Goal: Task Accomplishment & Management: Manage account settings

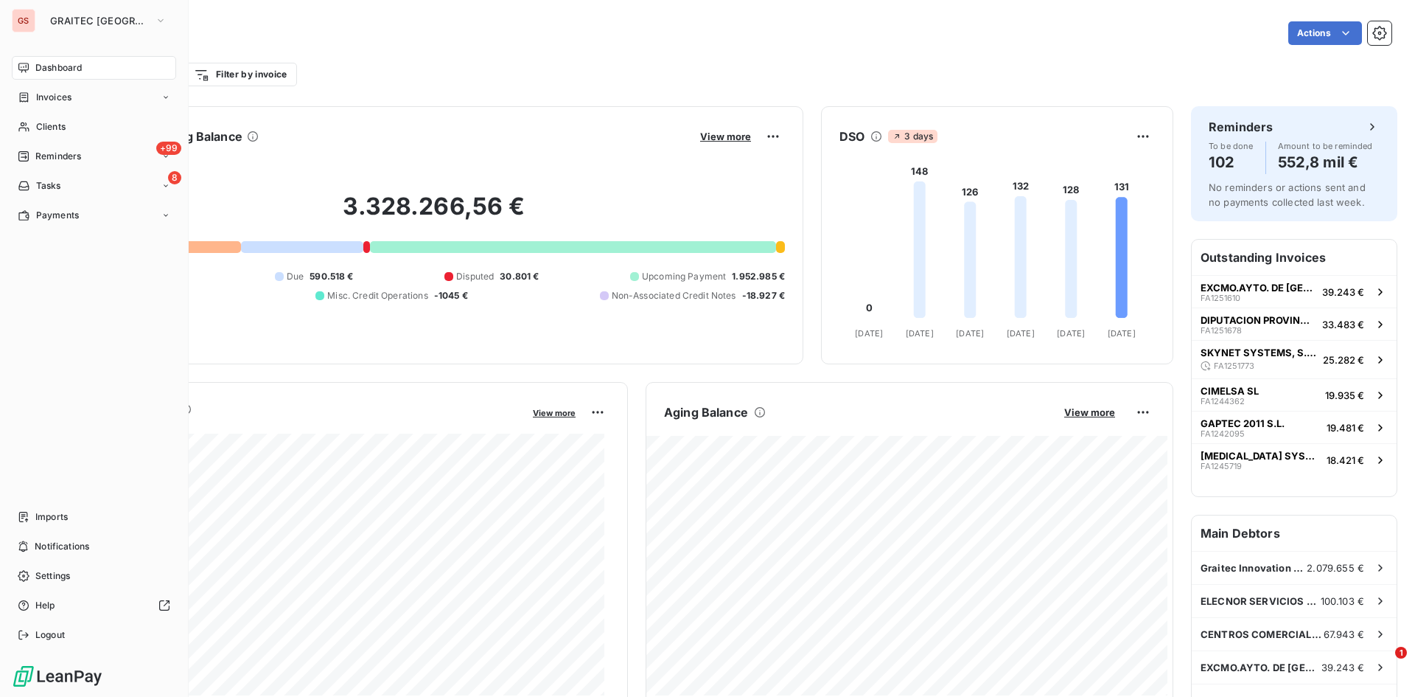
click at [51, 35] on div "GS GRAITEC SPAIN Dashboard Invoices Clients +99 Reminders 8 Tasks Payments Impo…" at bounding box center [94, 348] width 189 height 697
click at [65, 21] on span "GRAITEC [GEOGRAPHIC_DATA]" at bounding box center [99, 21] width 99 height 12
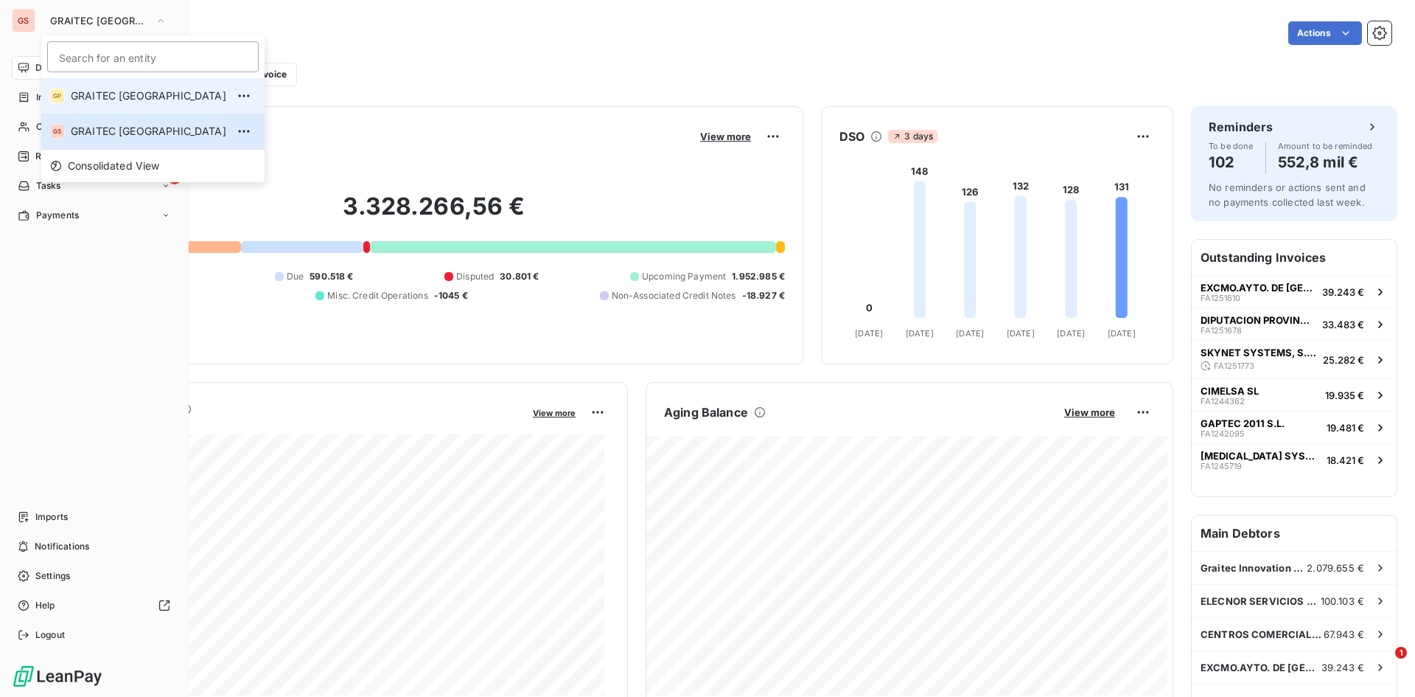
click at [136, 102] on span "GRAITEC [GEOGRAPHIC_DATA]" at bounding box center [149, 95] width 156 height 15
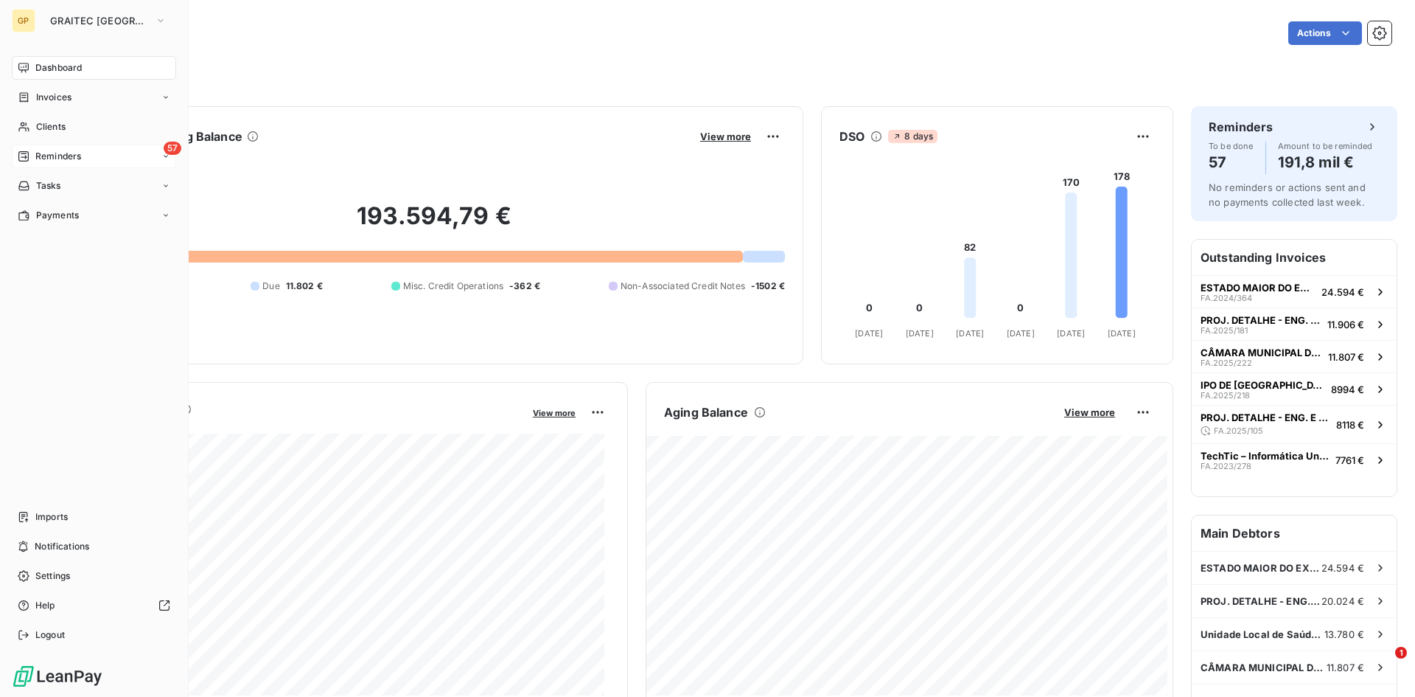
click at [106, 152] on div "57 Reminders" at bounding box center [94, 156] width 164 height 24
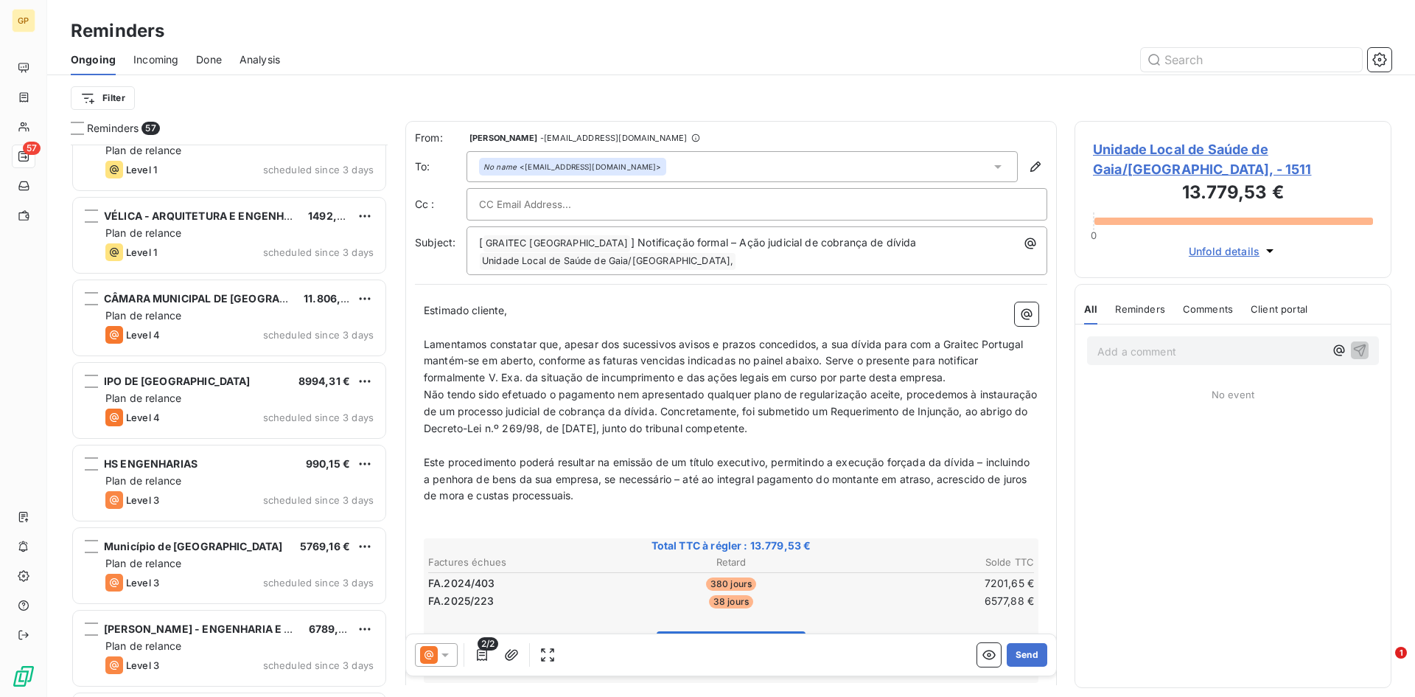
scroll to position [4154, 0]
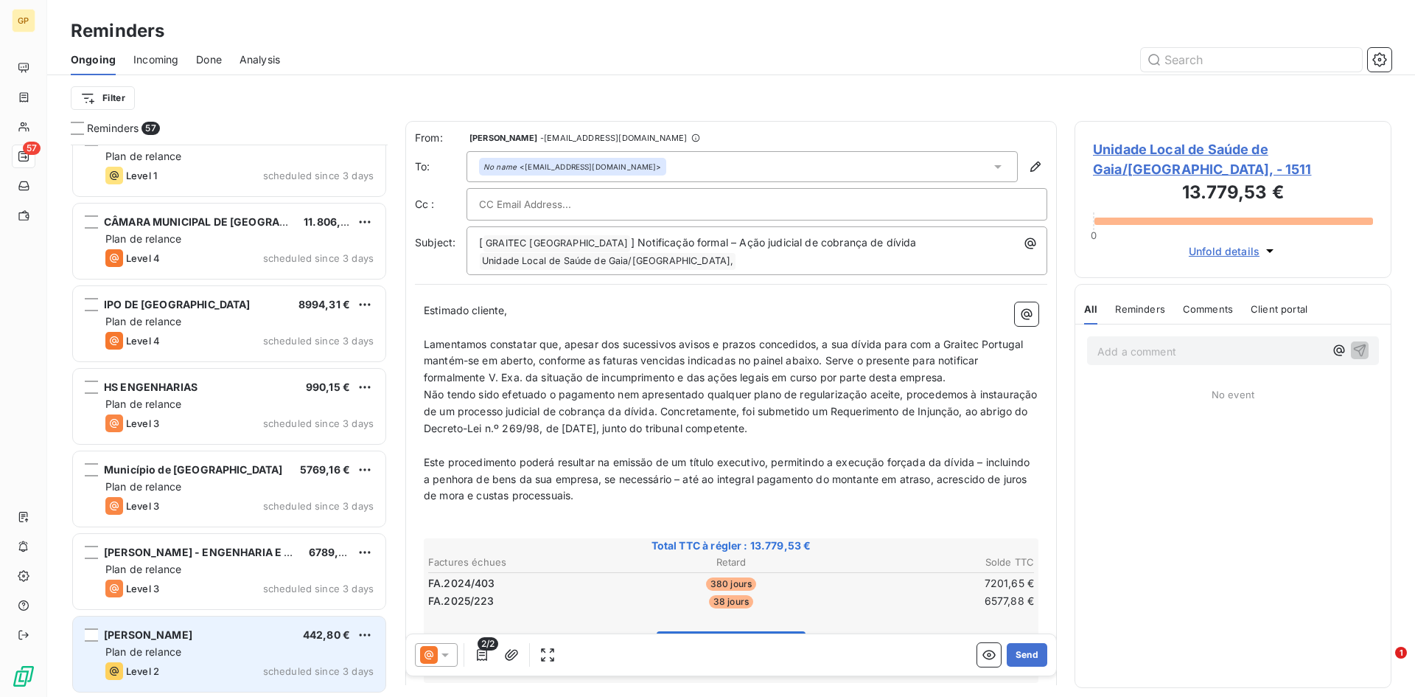
click at [243, 653] on div "Plan de relance" at bounding box center [239, 651] width 268 height 15
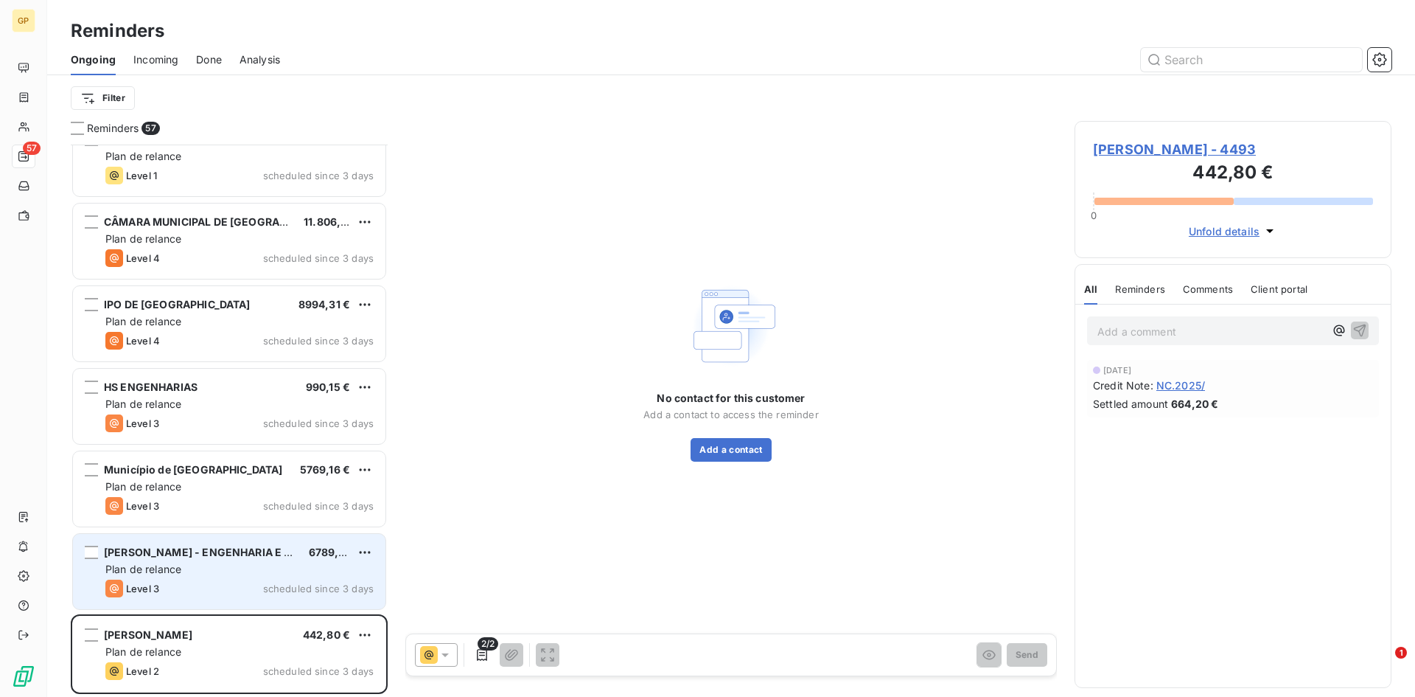
click at [210, 561] on div "[PERSON_NAME] - ENGENHARIA E ARQUITETUR 6789,60 € Plan de relance Level 3 sched…" at bounding box center [229, 571] width 313 height 75
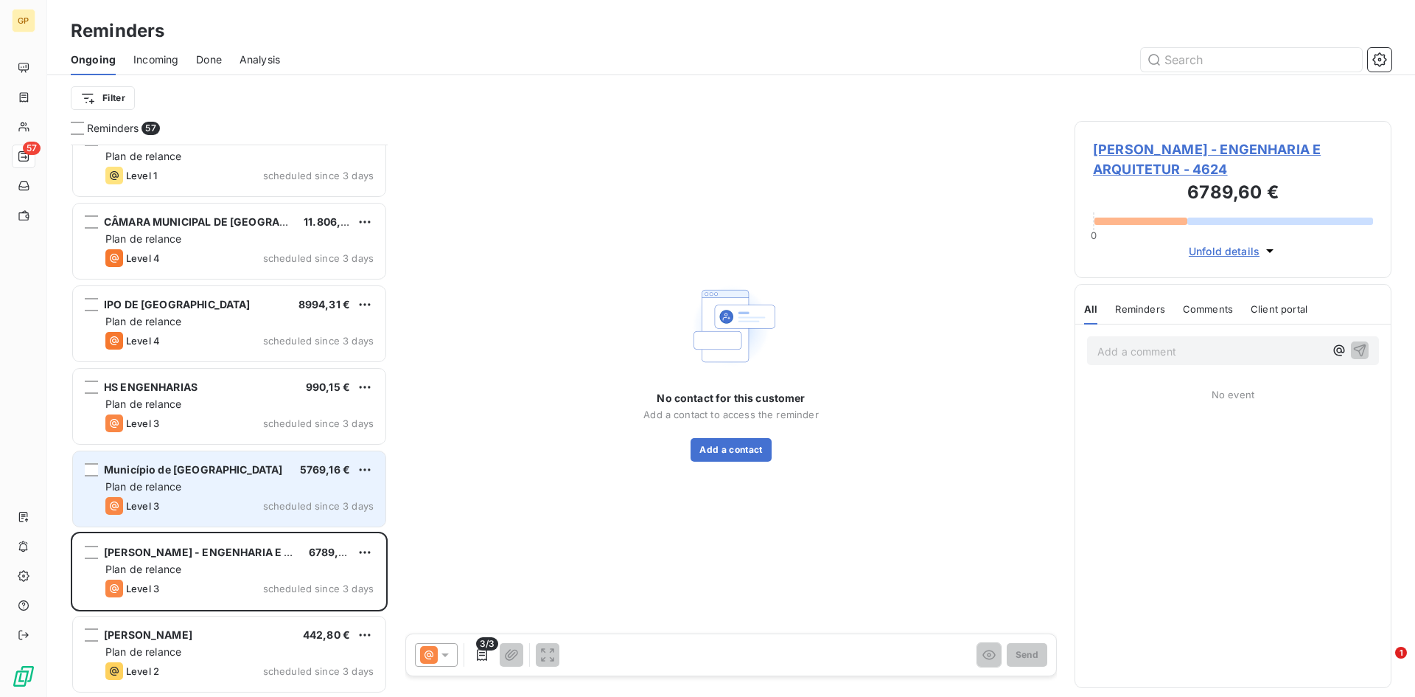
click at [212, 503] on div "Level 3 scheduled since 3 days" at bounding box center [239, 506] width 268 height 18
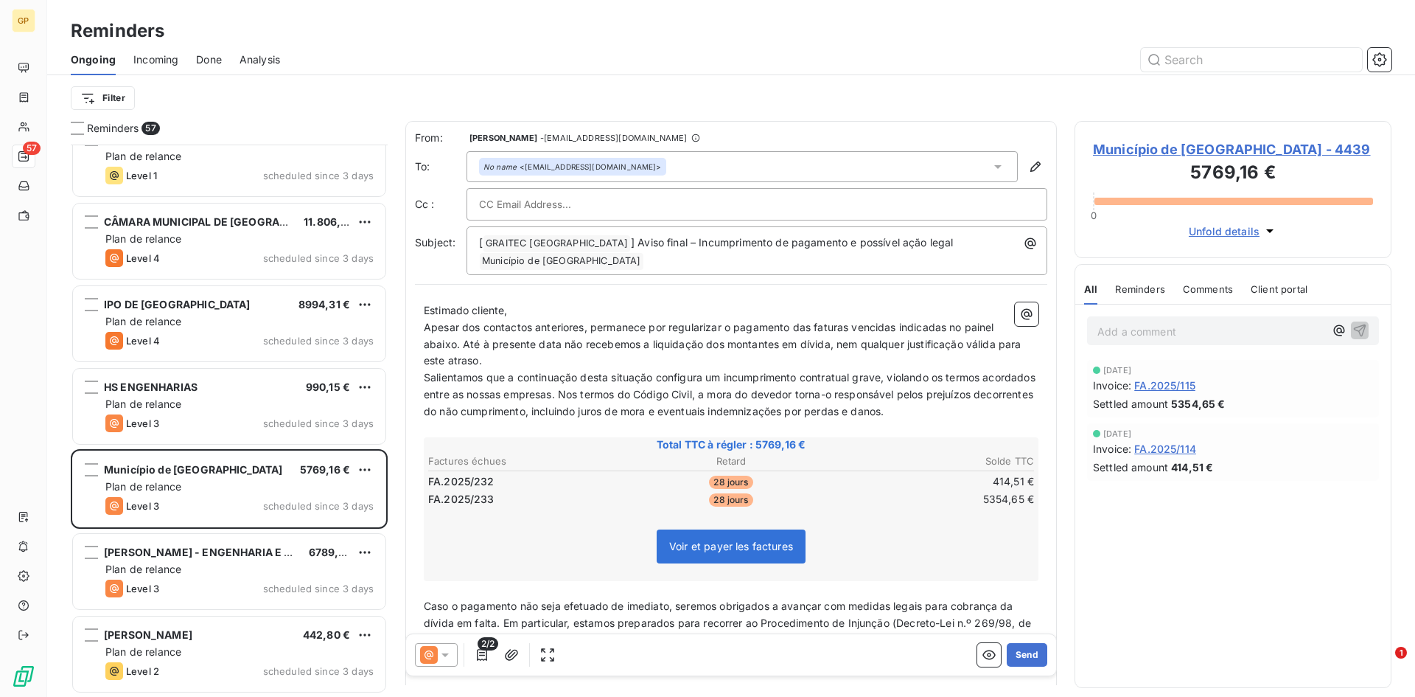
click at [435, 656] on icon at bounding box center [429, 655] width 18 height 18
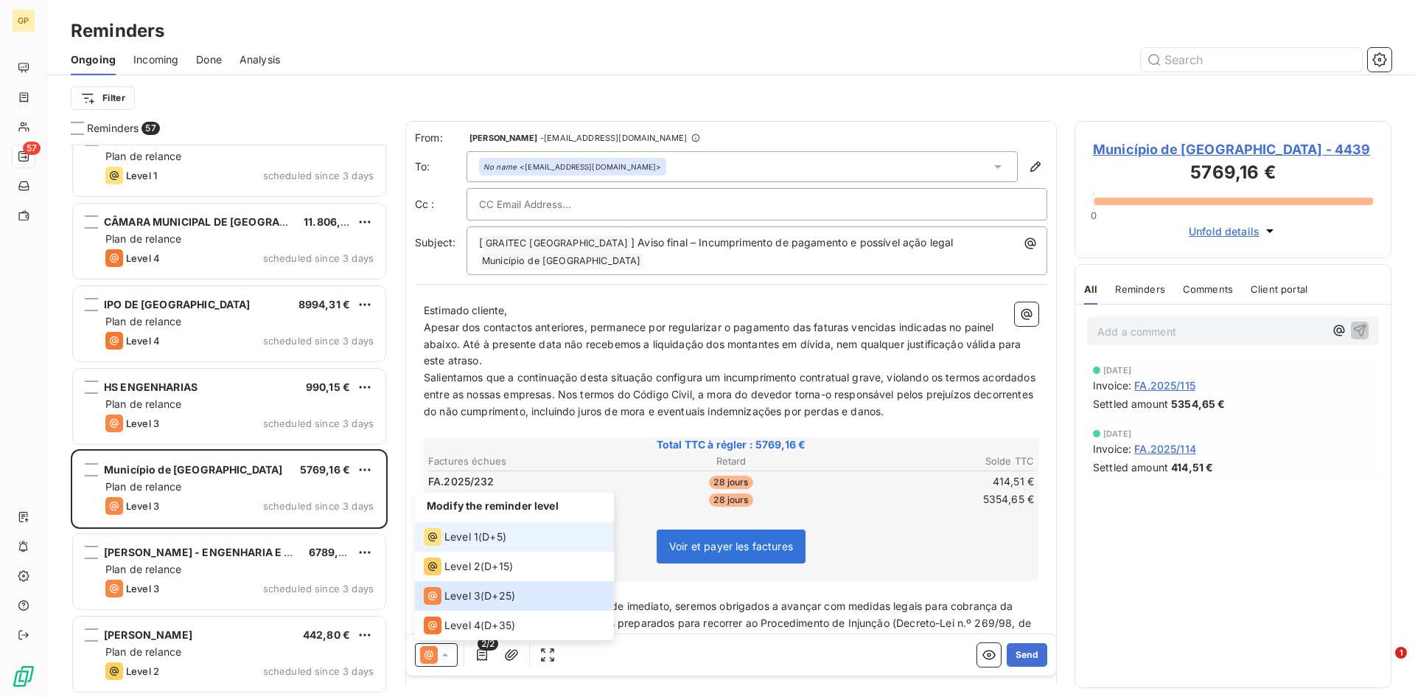
click at [472, 538] on span "Level 1" at bounding box center [461, 536] width 34 height 15
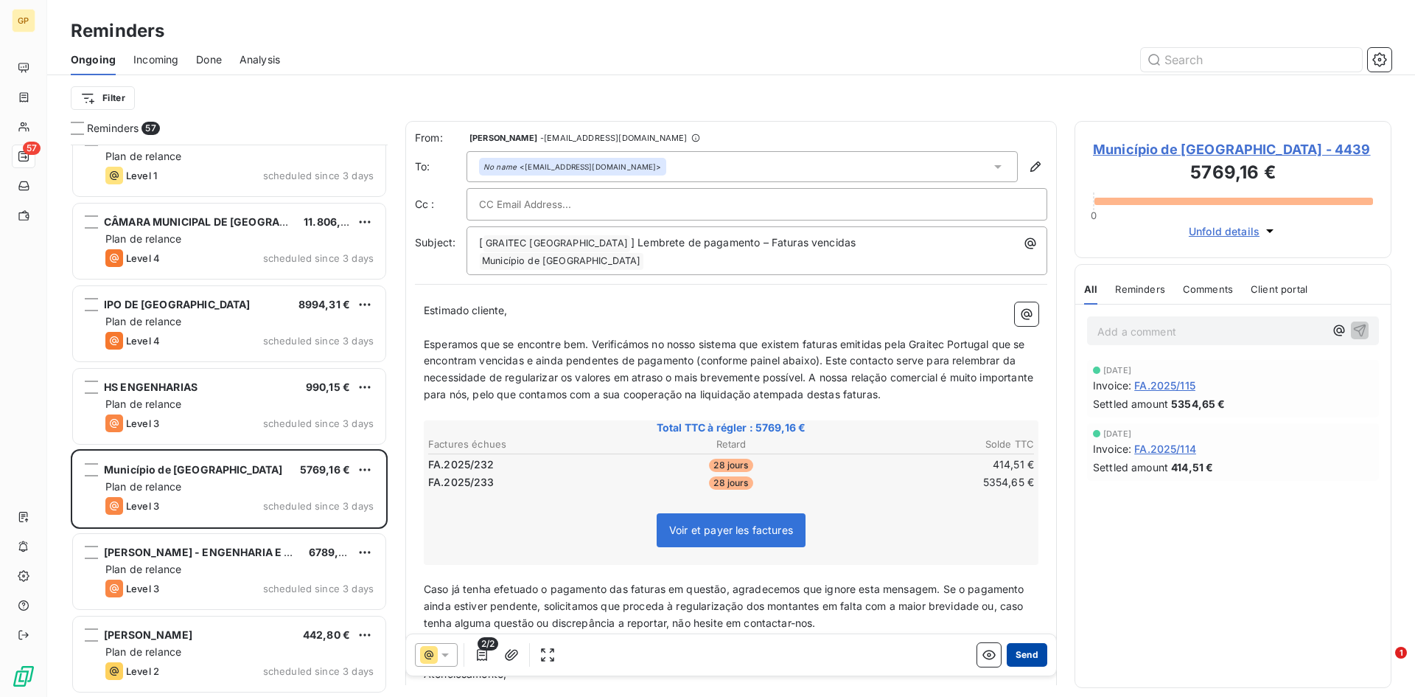
click at [1021, 656] on button "Send" at bounding box center [1027, 655] width 41 height 24
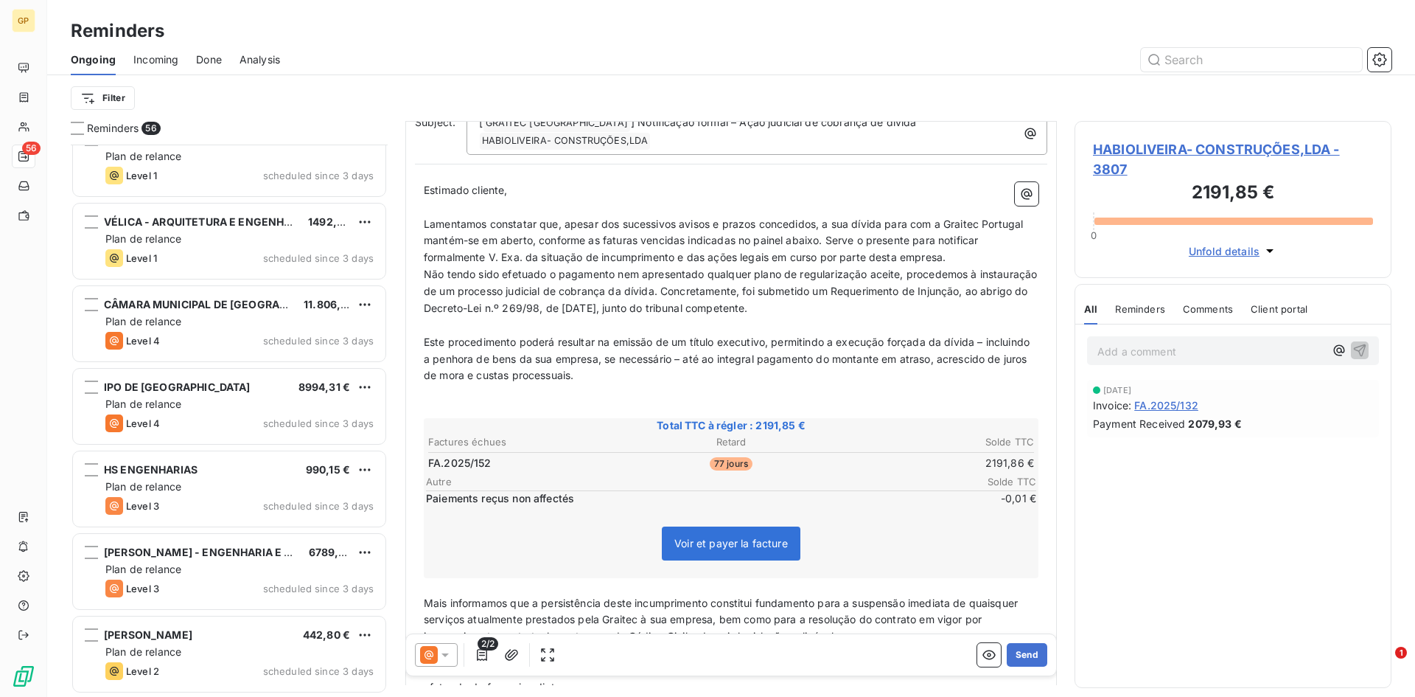
scroll to position [148, 0]
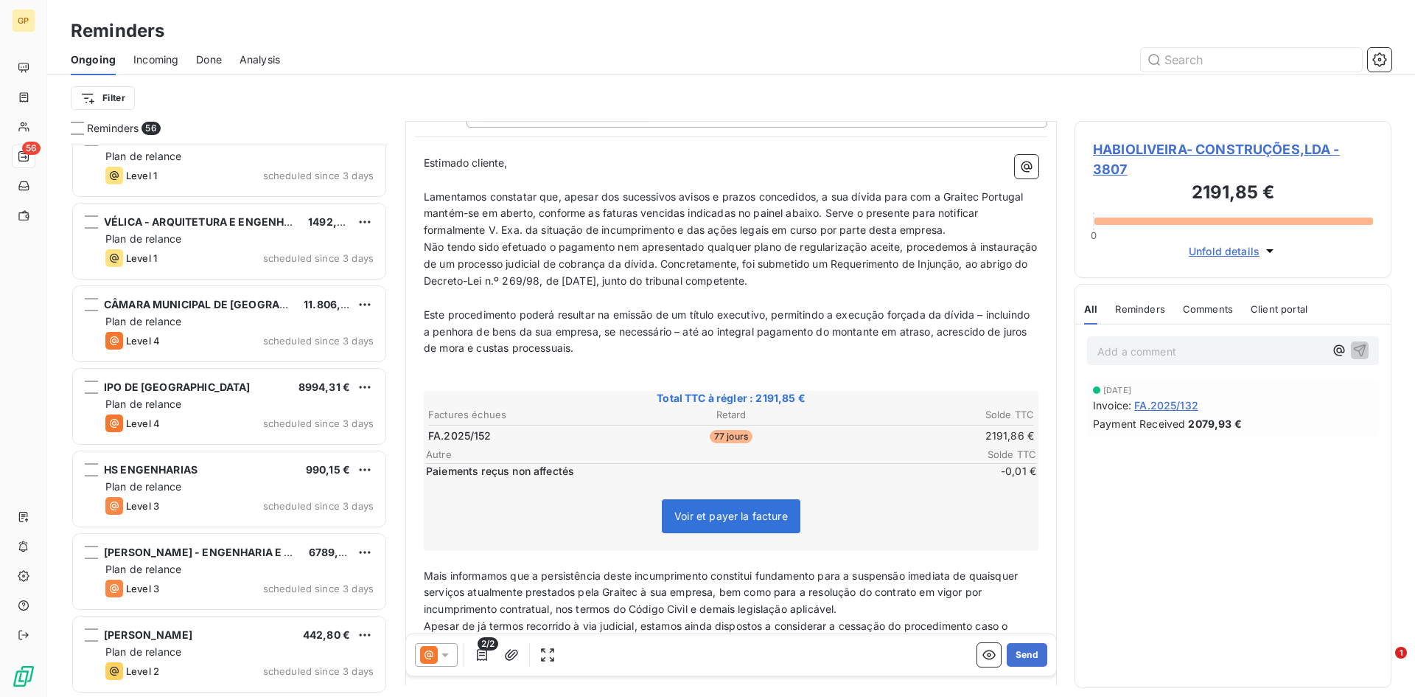
click at [441, 651] on icon at bounding box center [445, 654] width 15 height 15
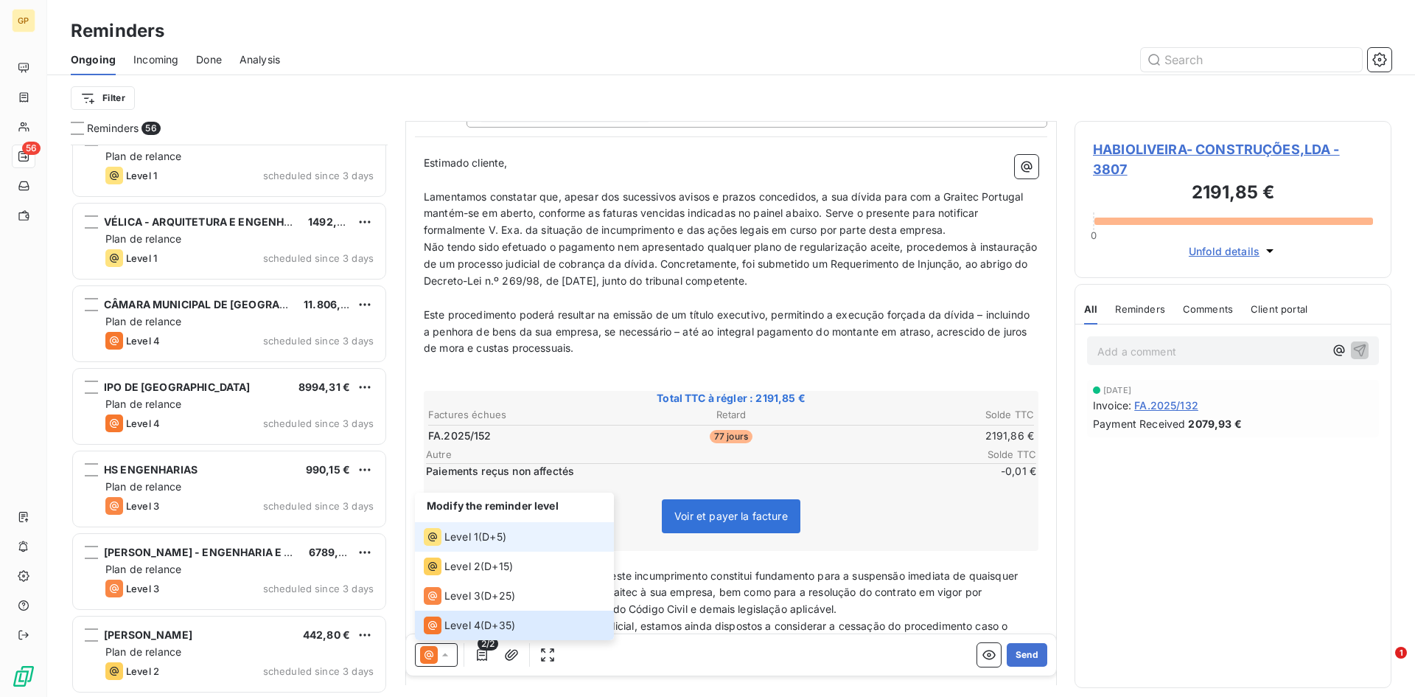
click at [479, 533] on div "Level 1 ( D+5 )" at bounding box center [465, 537] width 83 height 18
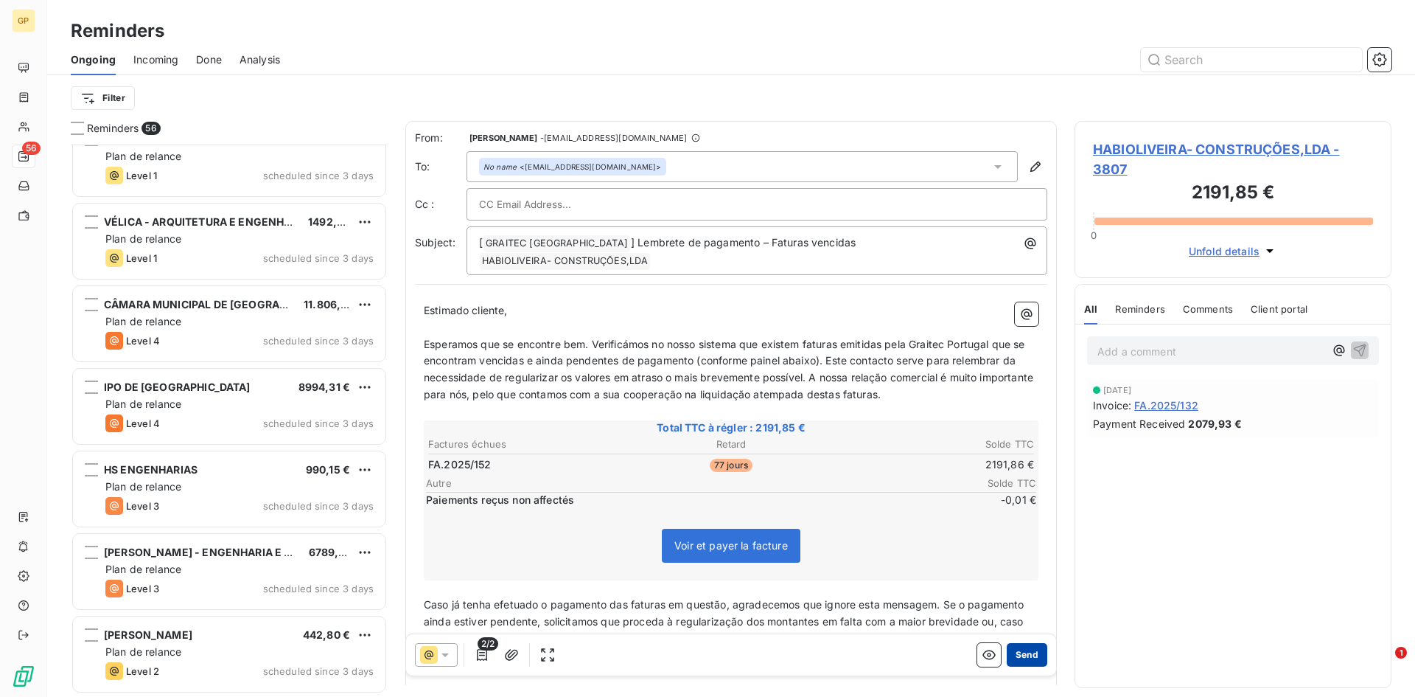
click at [1029, 663] on button "Send" at bounding box center [1027, 655] width 41 height 24
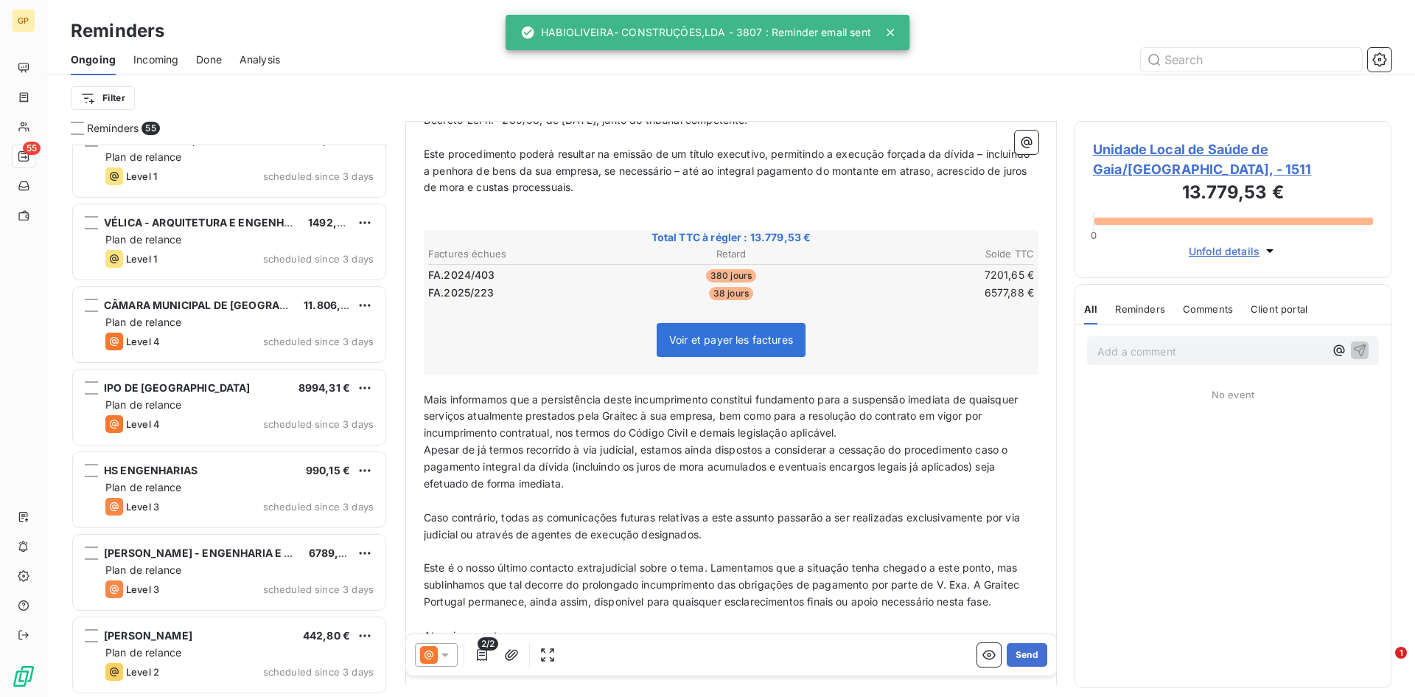
scroll to position [369, 0]
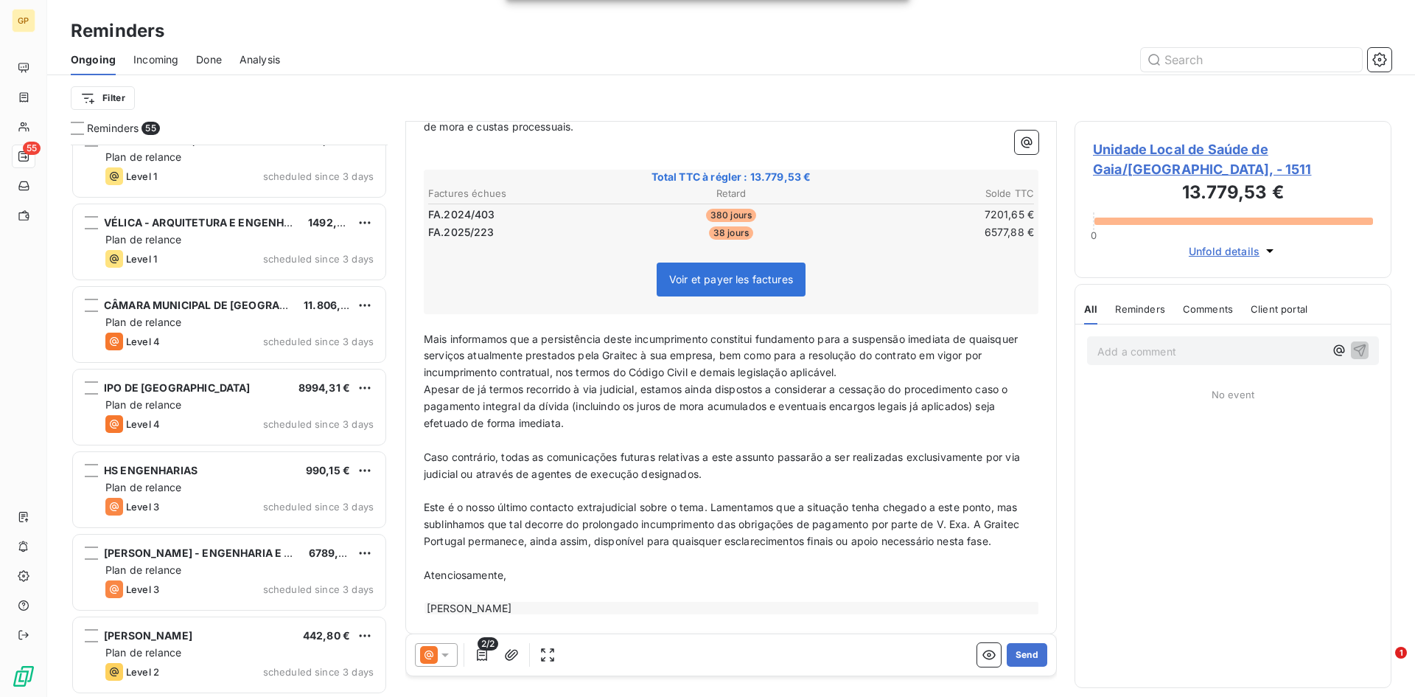
click at [441, 651] on icon at bounding box center [445, 654] width 15 height 15
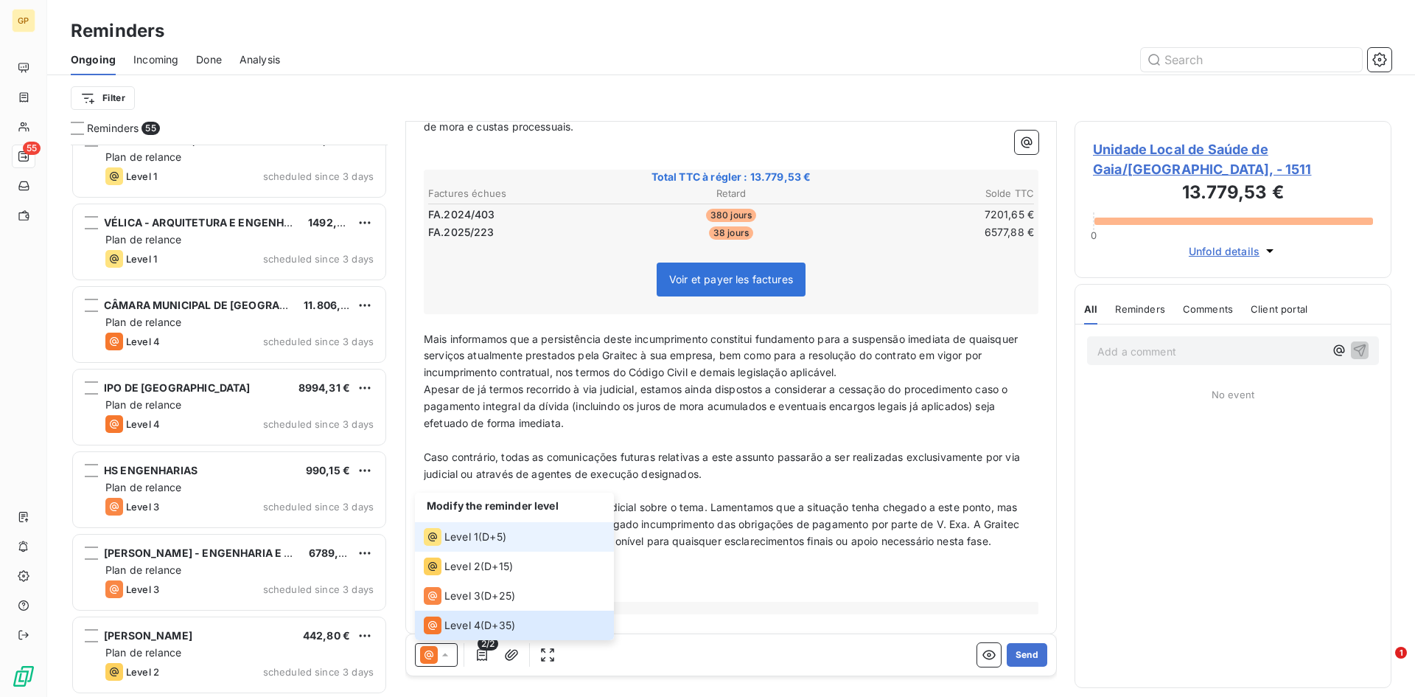
click at [481, 543] on div "Level 1 ( D+5 )" at bounding box center [465, 537] width 83 height 18
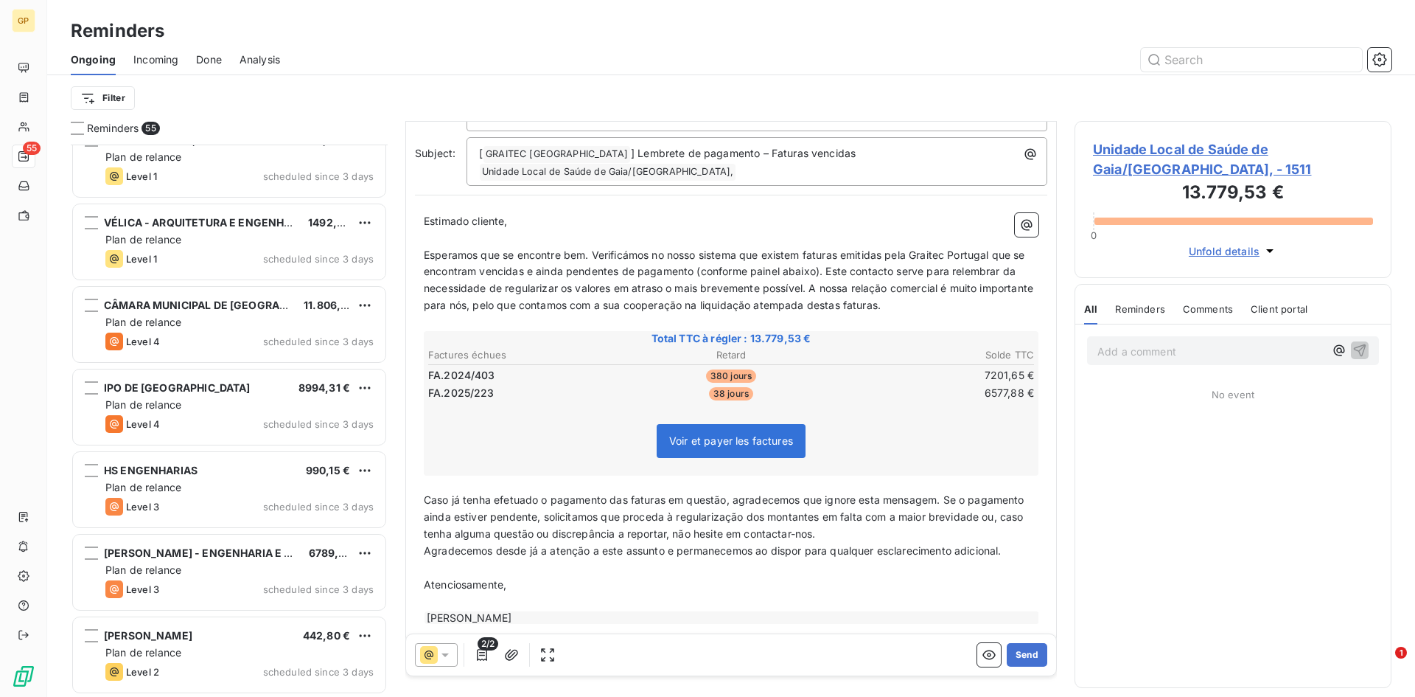
scroll to position [94, 0]
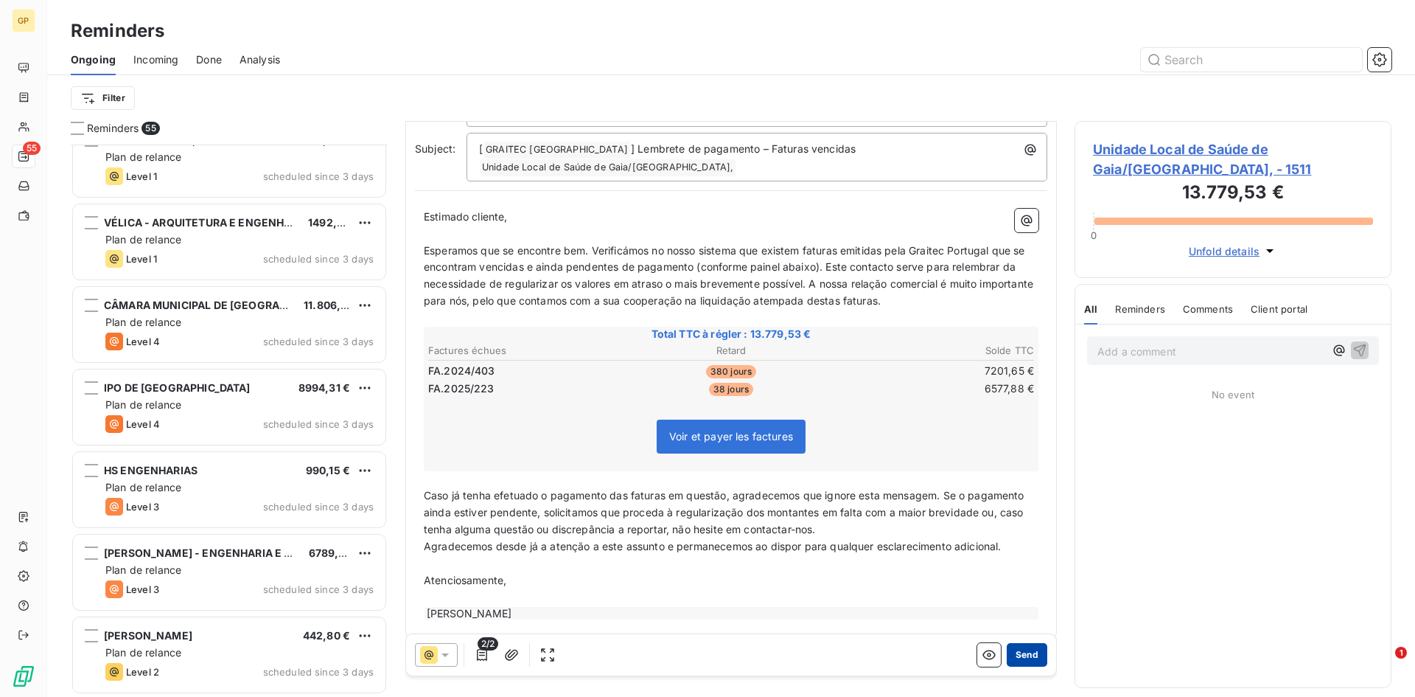
click at [1018, 651] on button "Send" at bounding box center [1027, 655] width 41 height 24
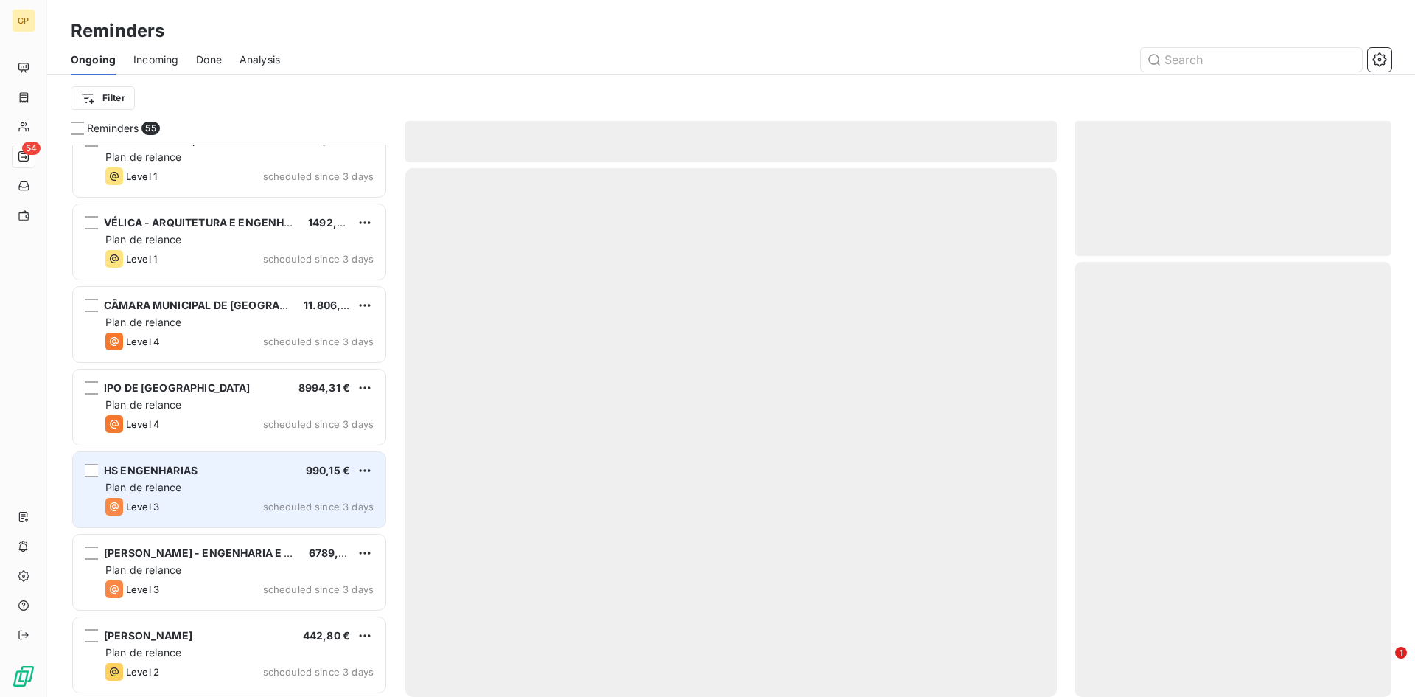
scroll to position [3906, 0]
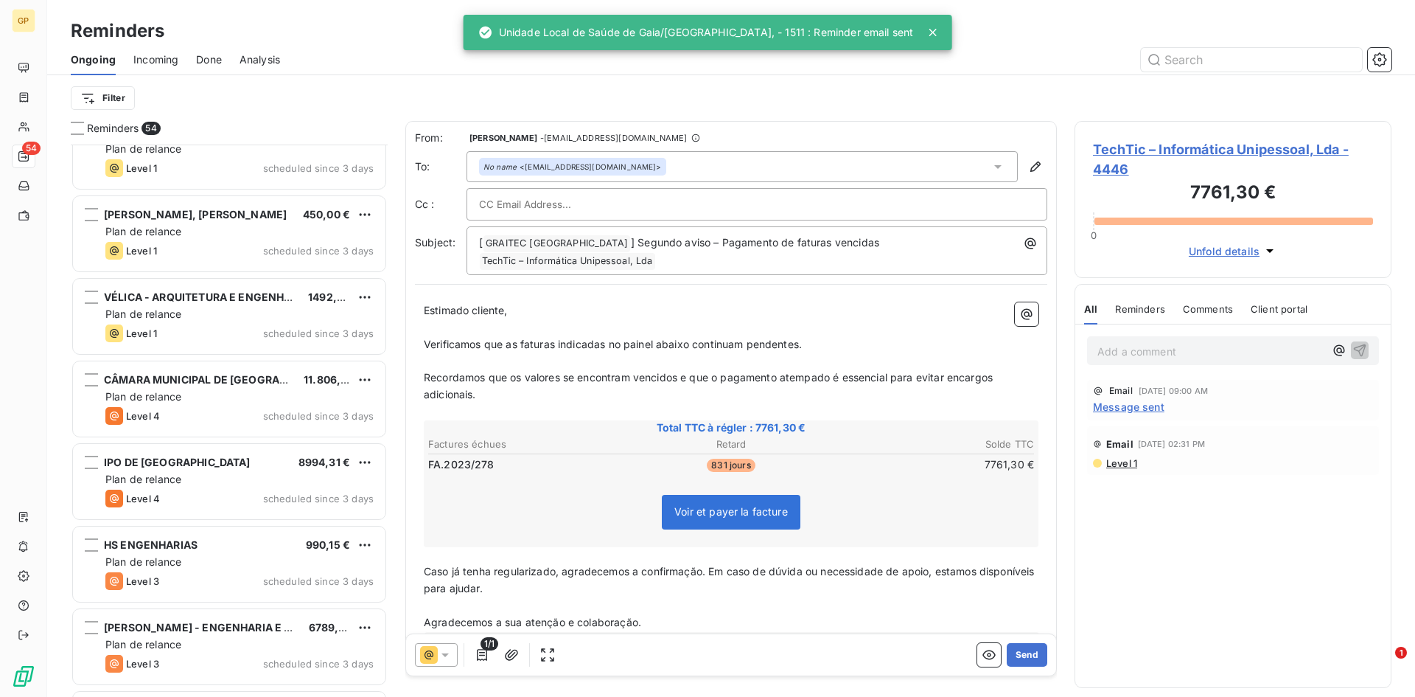
scroll to position [3833, 0]
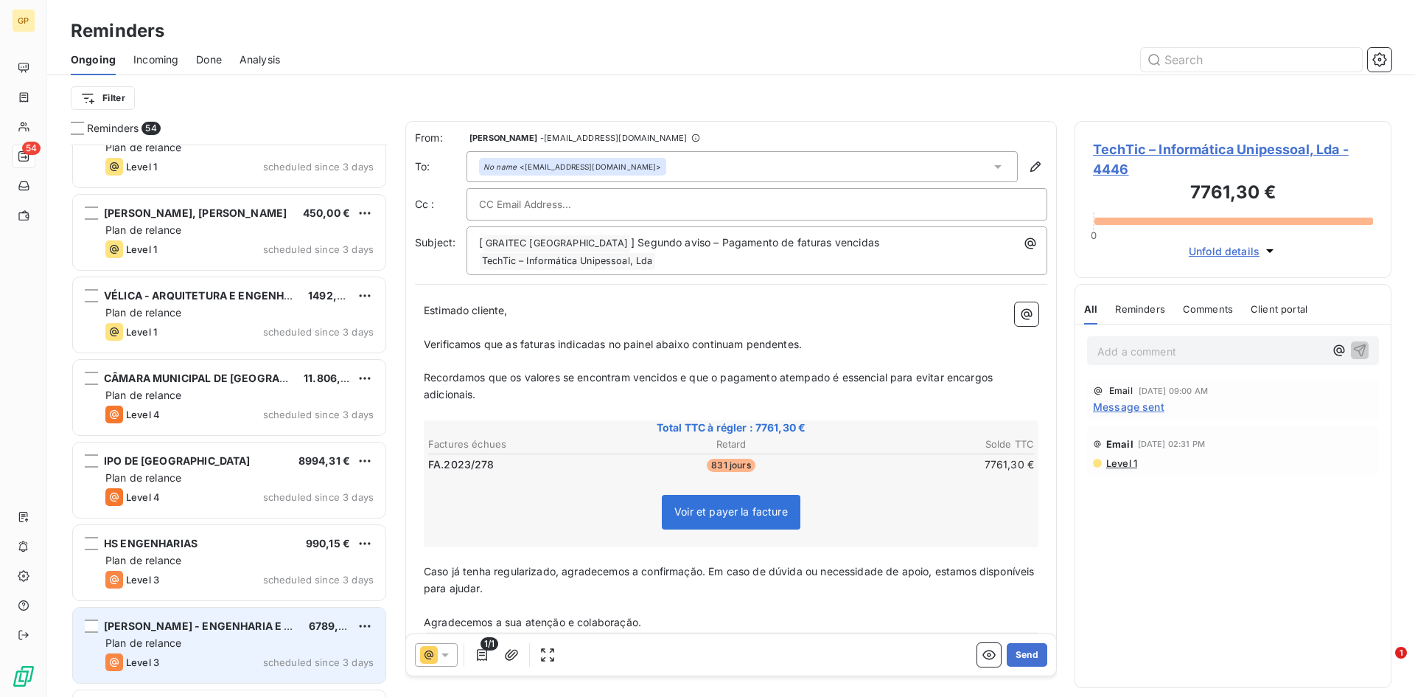
click at [222, 635] on div "[PERSON_NAME] - ENGENHARIA E ARQUITETUR 6789,60 € Plan de relance Level 3 sched…" at bounding box center [229, 644] width 313 height 75
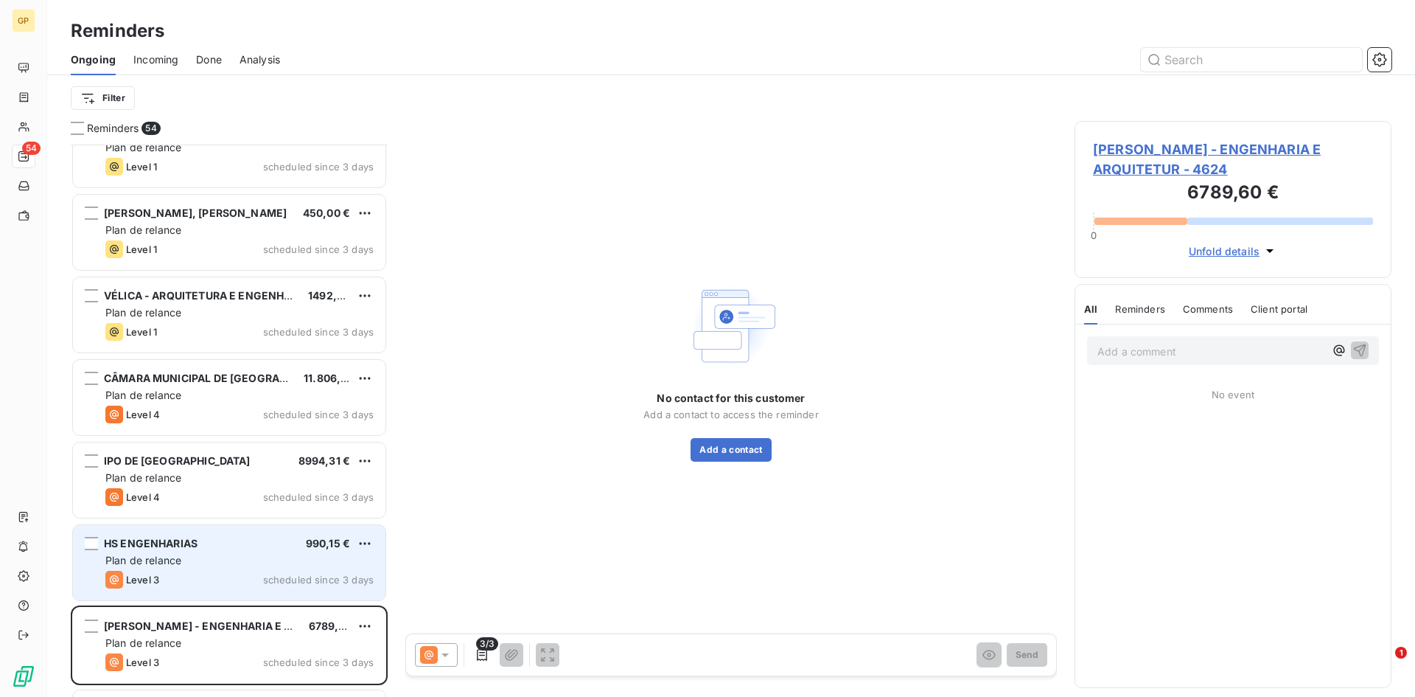
click at [229, 538] on div "HS ENGENHARIAS 990,15 €" at bounding box center [239, 543] width 268 height 13
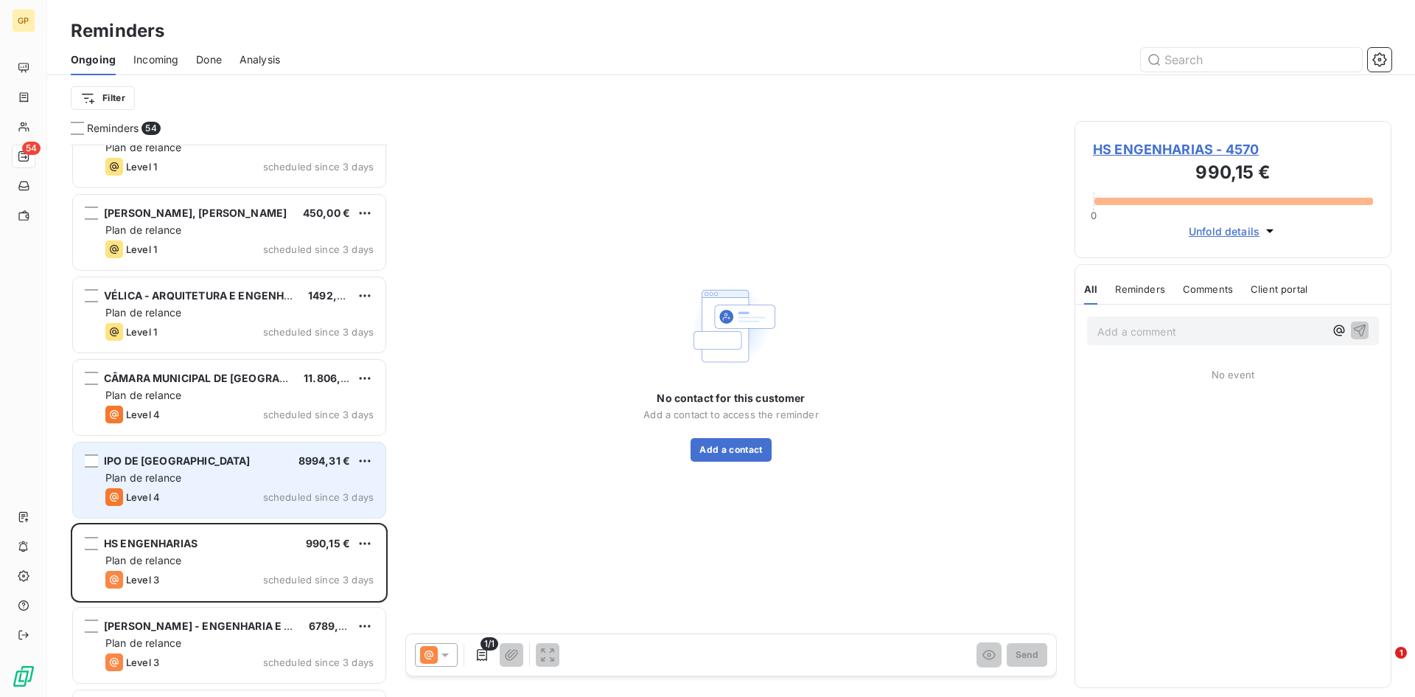
click at [240, 491] on div "Level 4 scheduled since 3 days" at bounding box center [239, 497] width 268 height 18
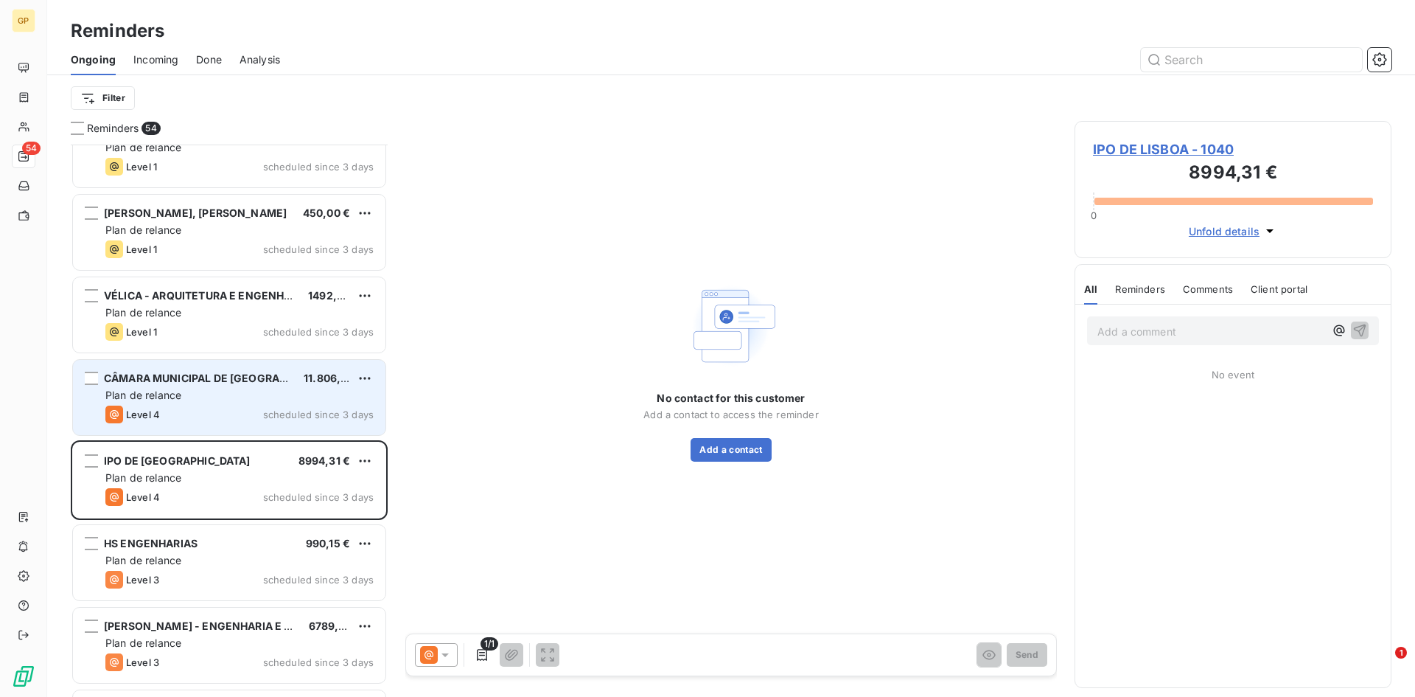
click at [238, 428] on div "CÂMARA MUNICIPAL DE OURÉM 11.806,61 € Plan de relance Level 4 scheduled since 3…" at bounding box center [229, 397] width 313 height 75
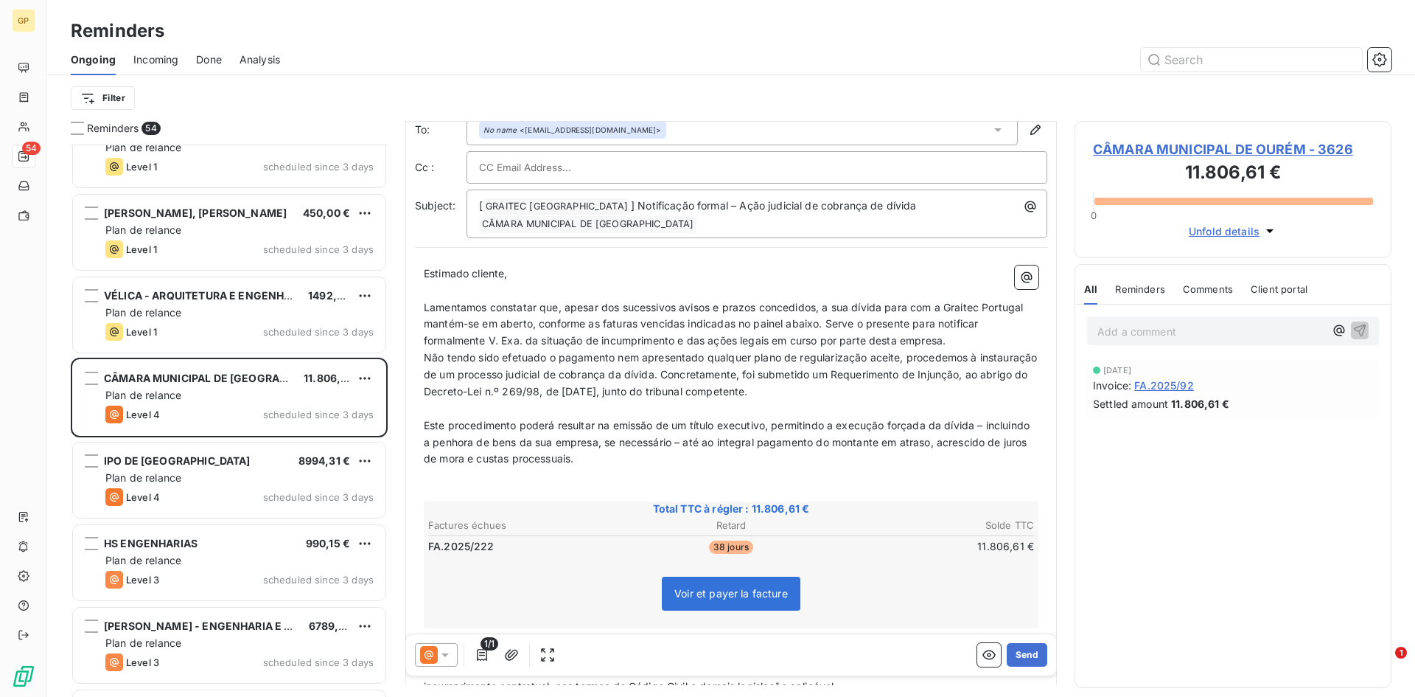
scroll to position [148, 0]
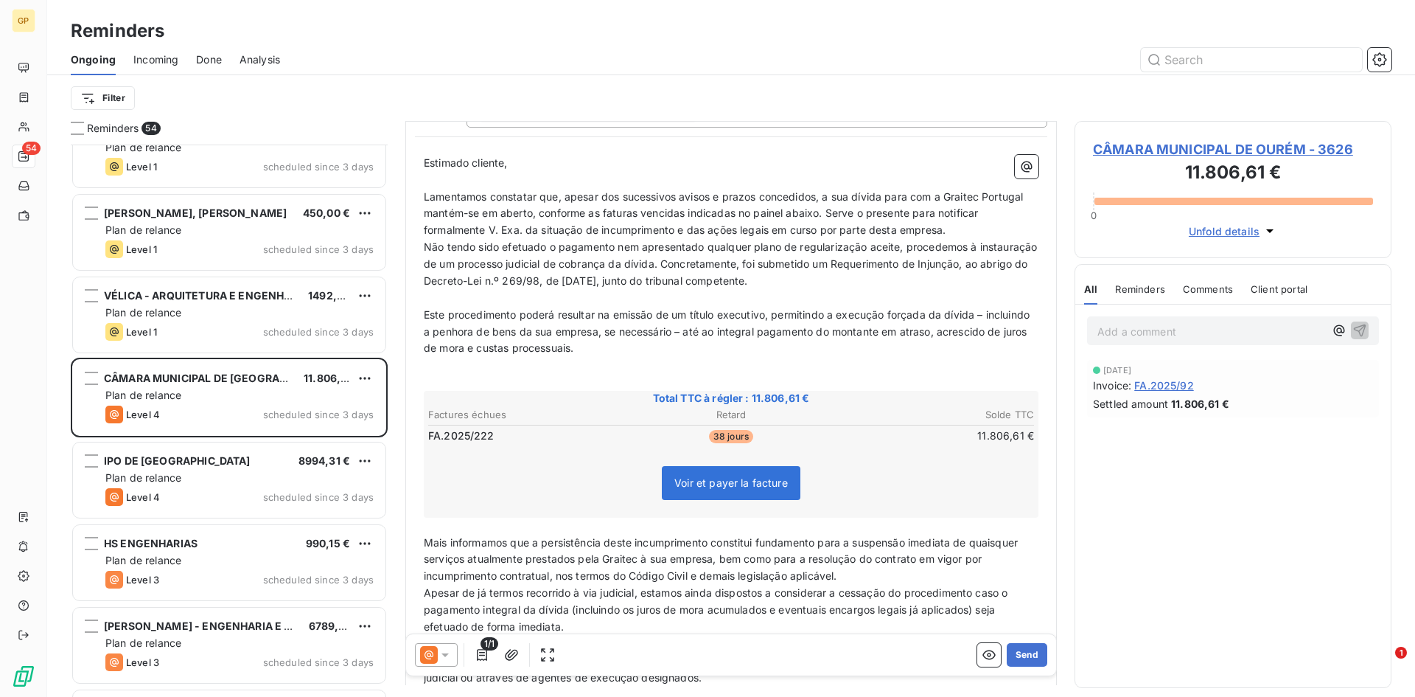
click at [452, 651] on icon at bounding box center [445, 654] width 15 height 15
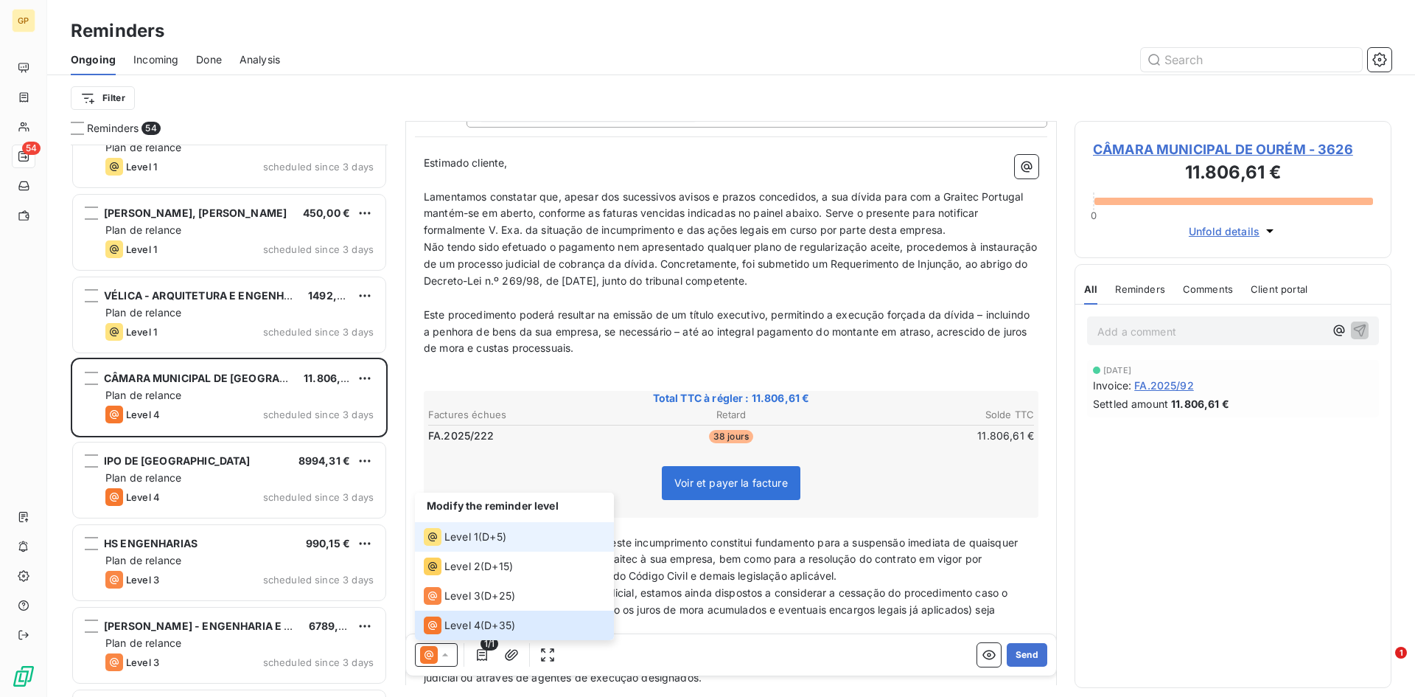
click at [495, 535] on span "D+5 )" at bounding box center [494, 536] width 24 height 15
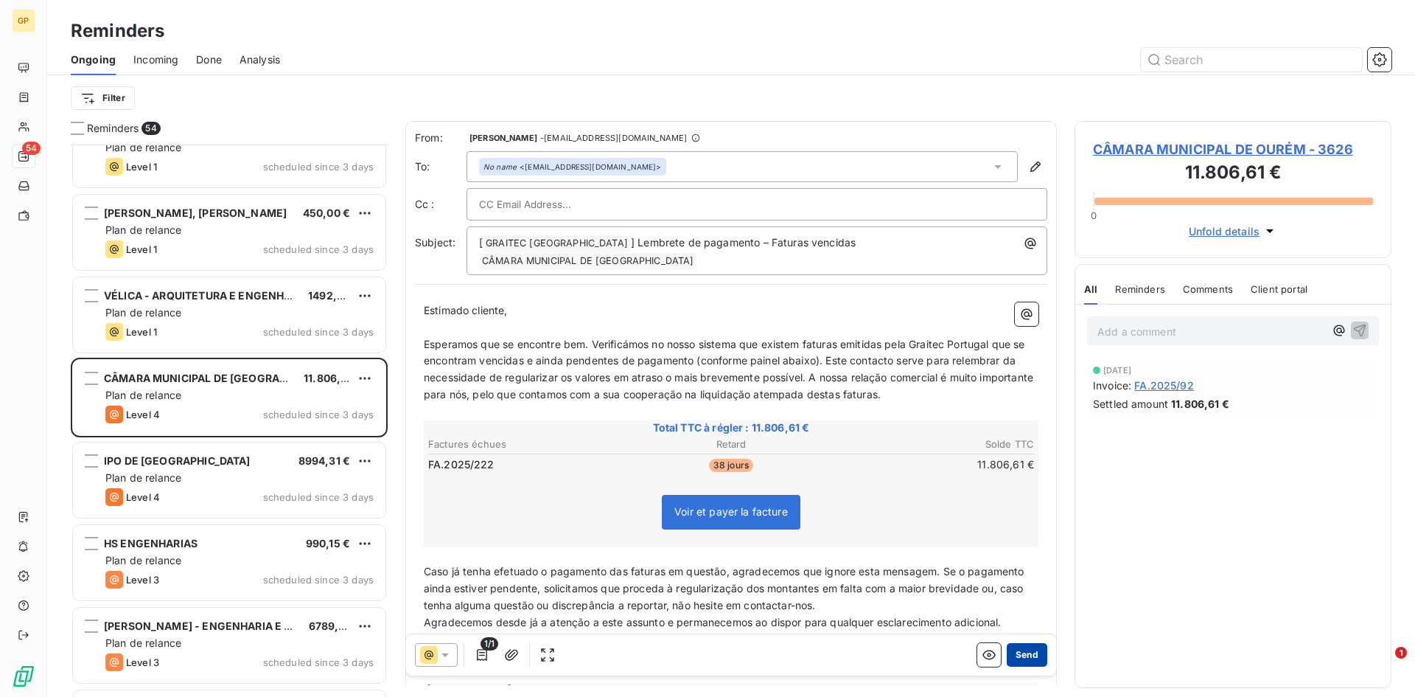
click at [1016, 652] on button "Send" at bounding box center [1027, 655] width 41 height 24
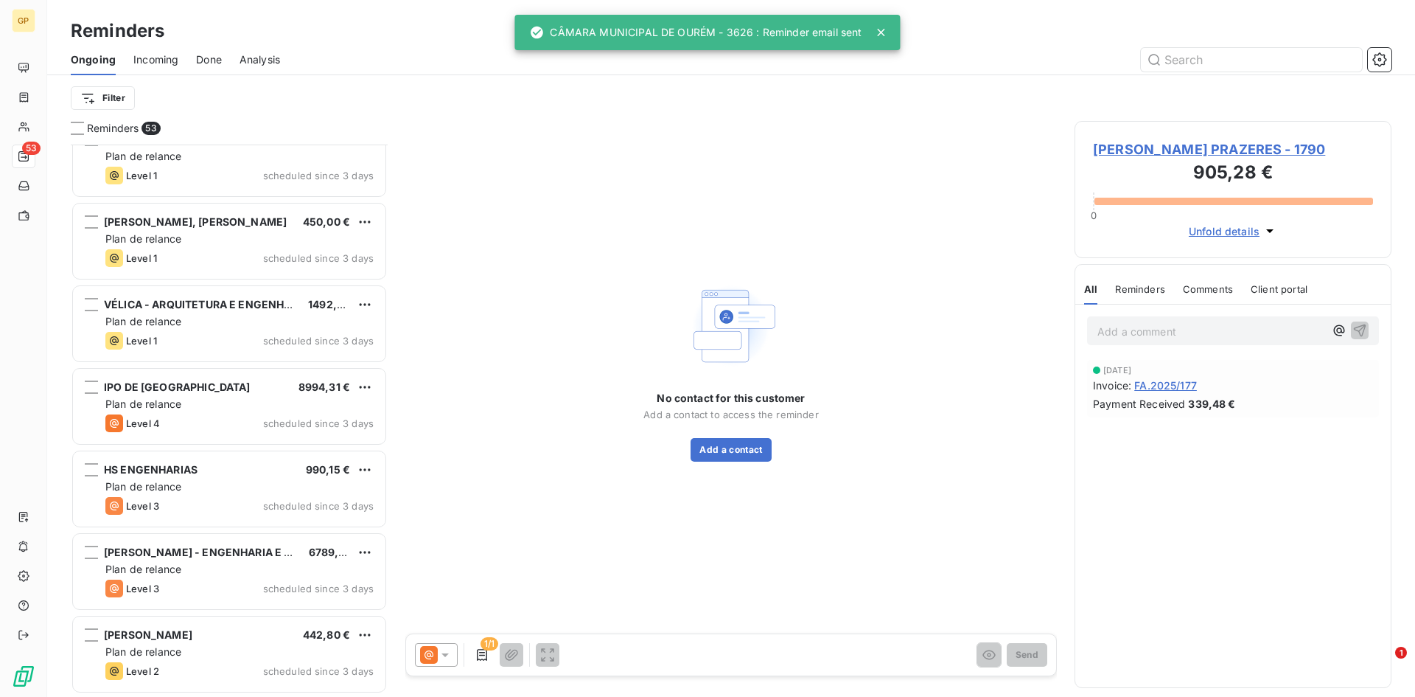
scroll to position [3750, 0]
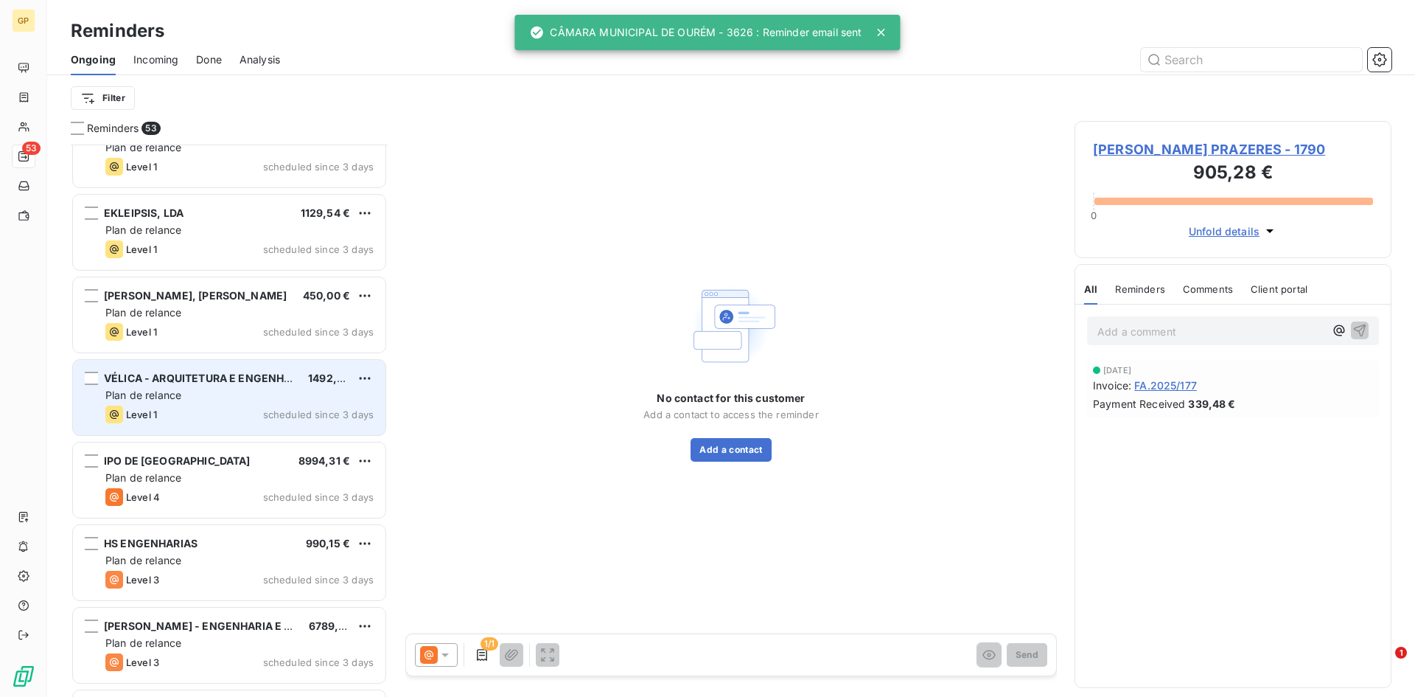
click at [207, 429] on div "VÉLICA - ARQUITETURA E ENGENHARIA, LDA. 1492,75 € Plan de relance Level 1 sched…" at bounding box center [229, 397] width 313 height 75
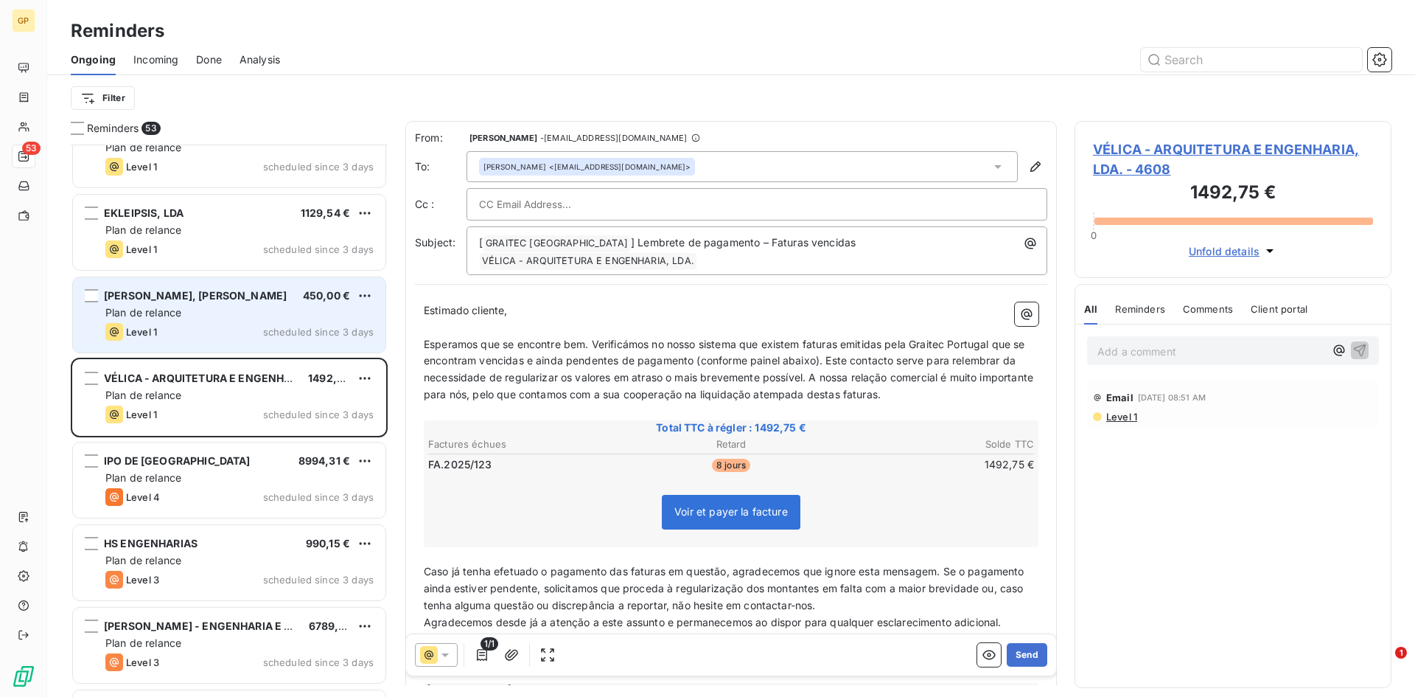
click at [228, 343] on div "[PERSON_NAME], [PERSON_NAME] 450,00 € Plan de relance Level 1 scheduled since 3…" at bounding box center [229, 314] width 313 height 75
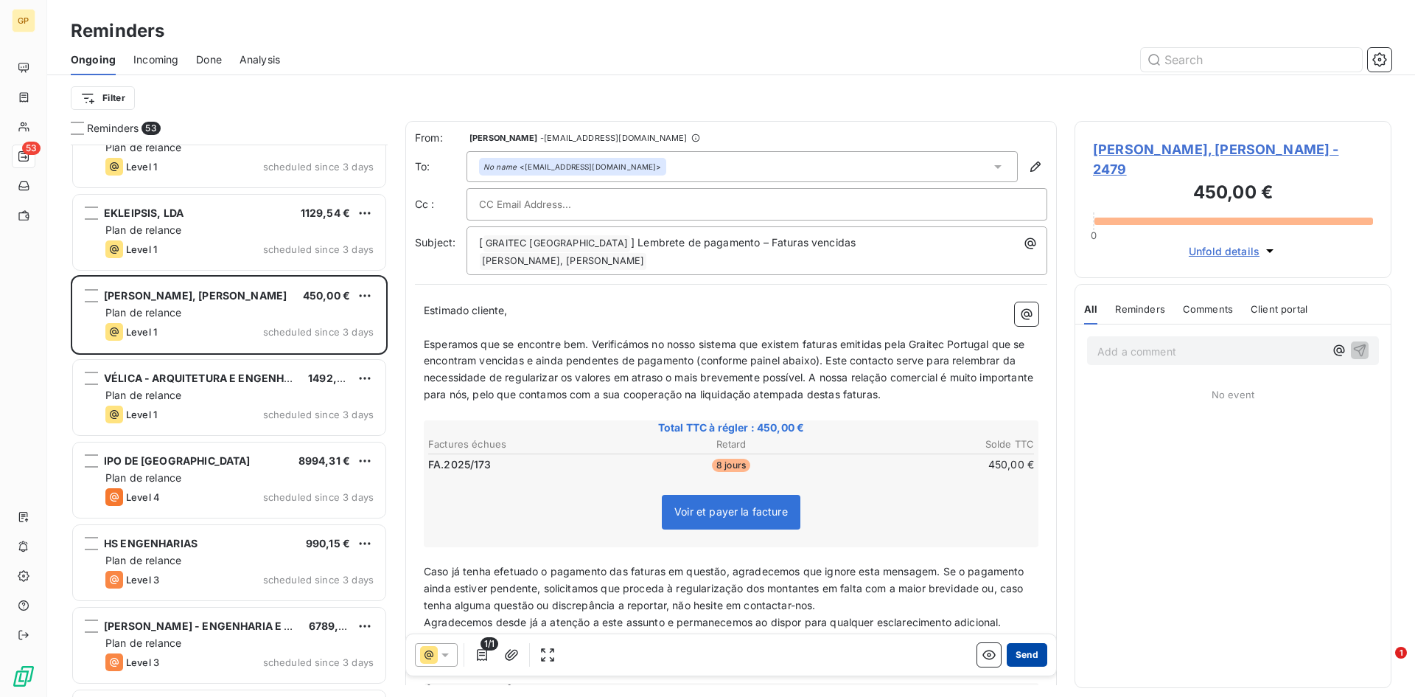
click at [1017, 649] on button "Send" at bounding box center [1027, 655] width 41 height 24
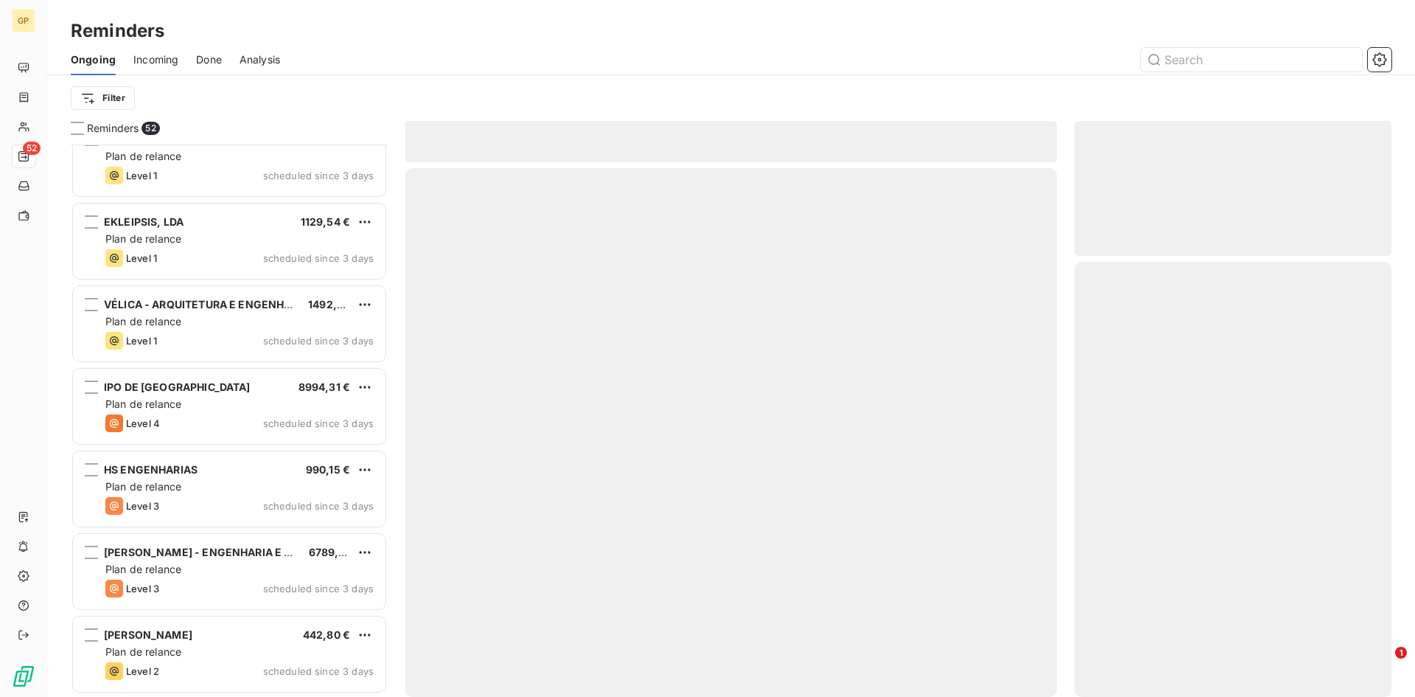
scroll to position [3741, 0]
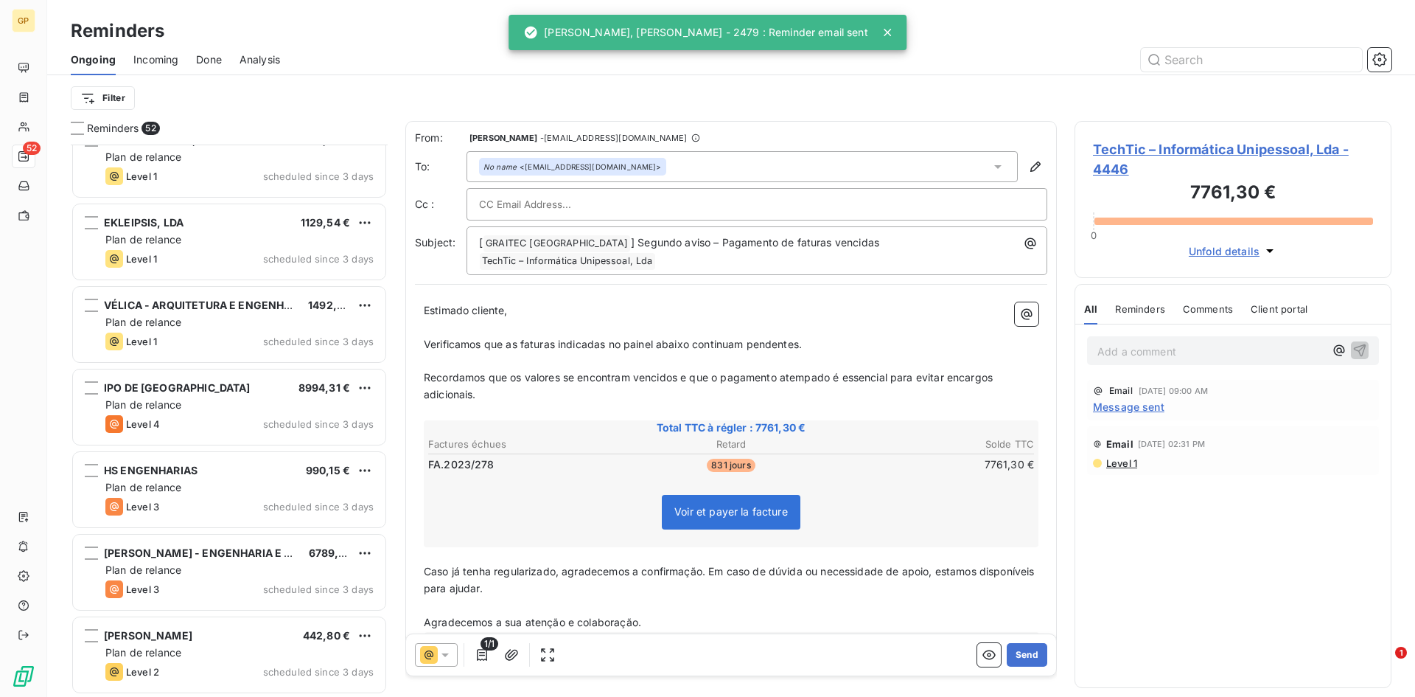
click at [238, 63] on div "Ongoing Incoming Done Analysis" at bounding box center [731, 59] width 1368 height 31
click at [250, 57] on span "Analysis" at bounding box center [260, 59] width 41 height 15
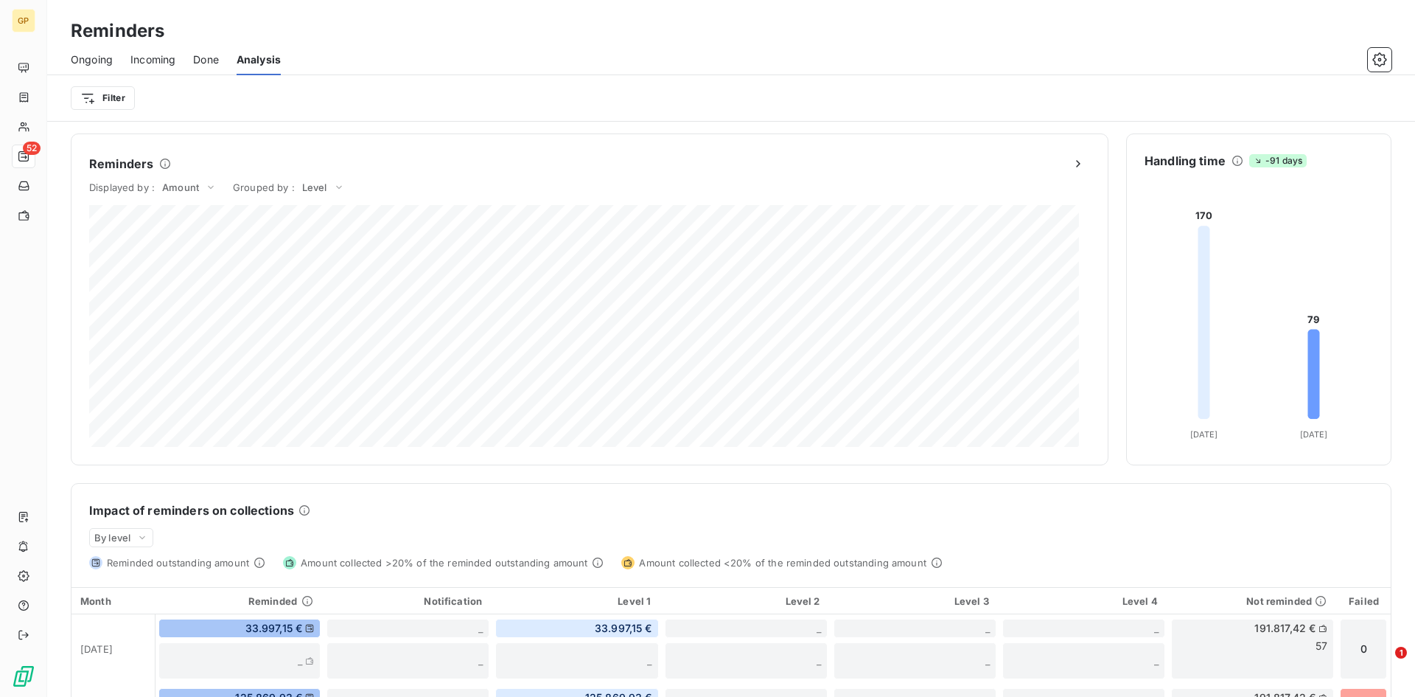
click at [200, 66] on span "Done" at bounding box center [206, 59] width 26 height 15
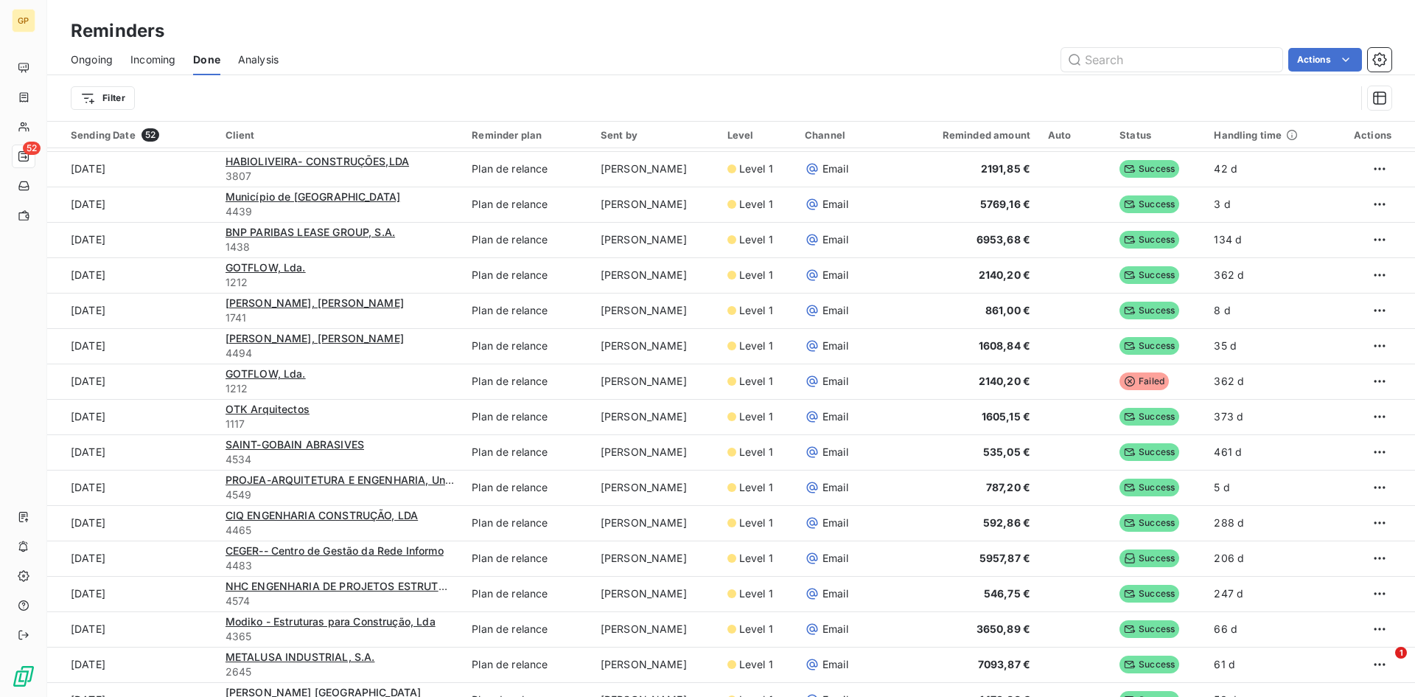
scroll to position [74, 0]
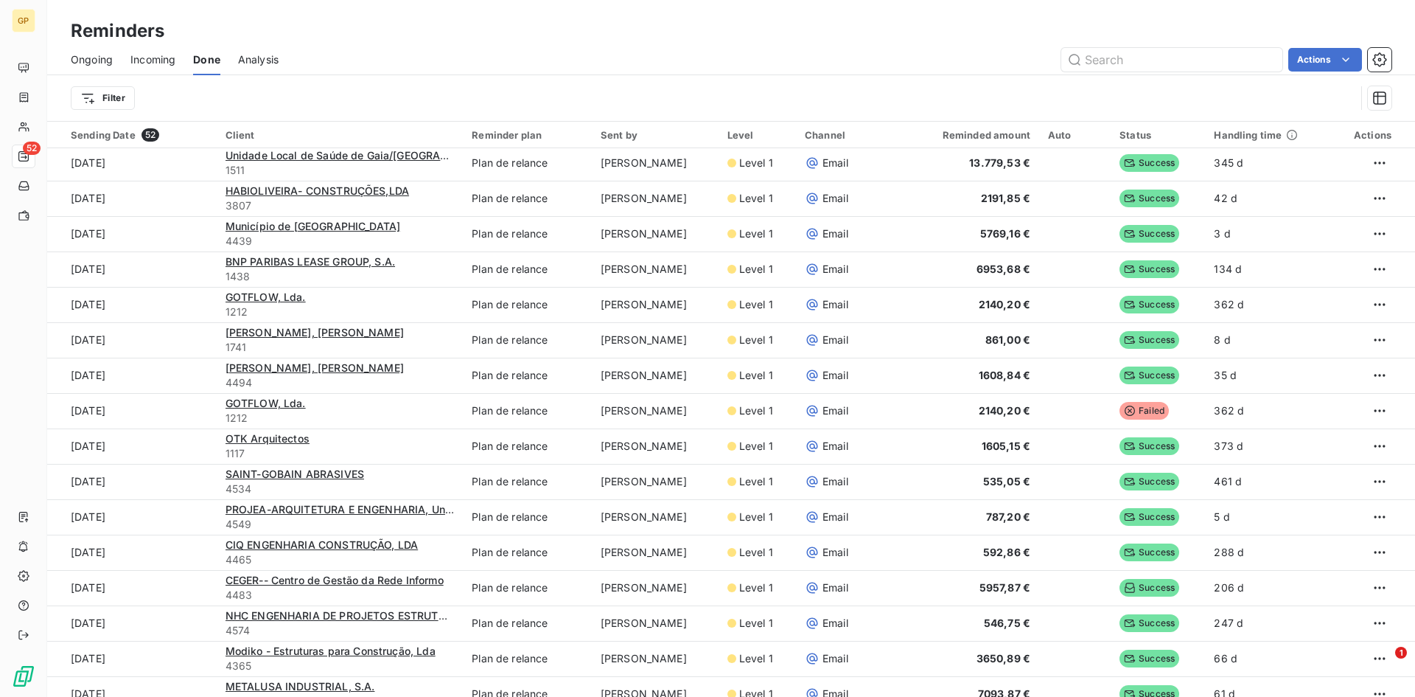
click at [165, 51] on div "Incoming" at bounding box center [152, 59] width 45 height 31
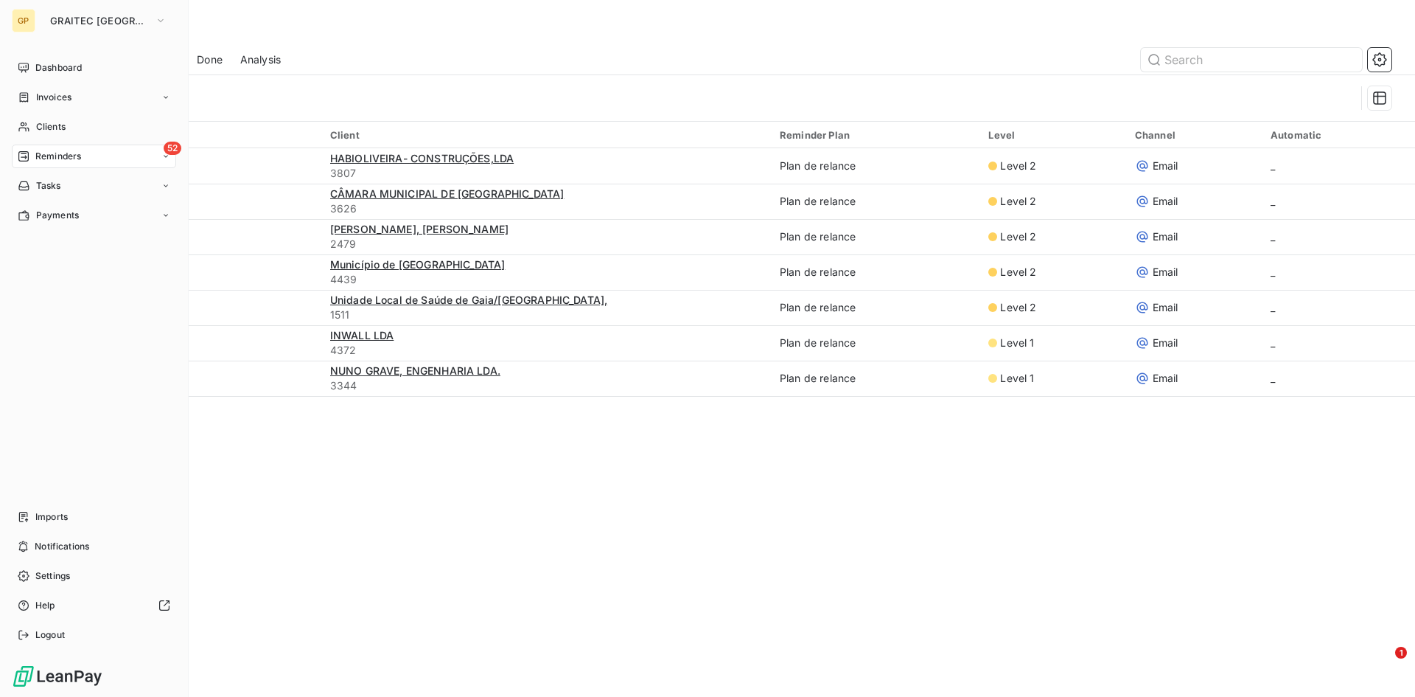
click at [60, 152] on span "Reminders" at bounding box center [58, 156] width 46 height 13
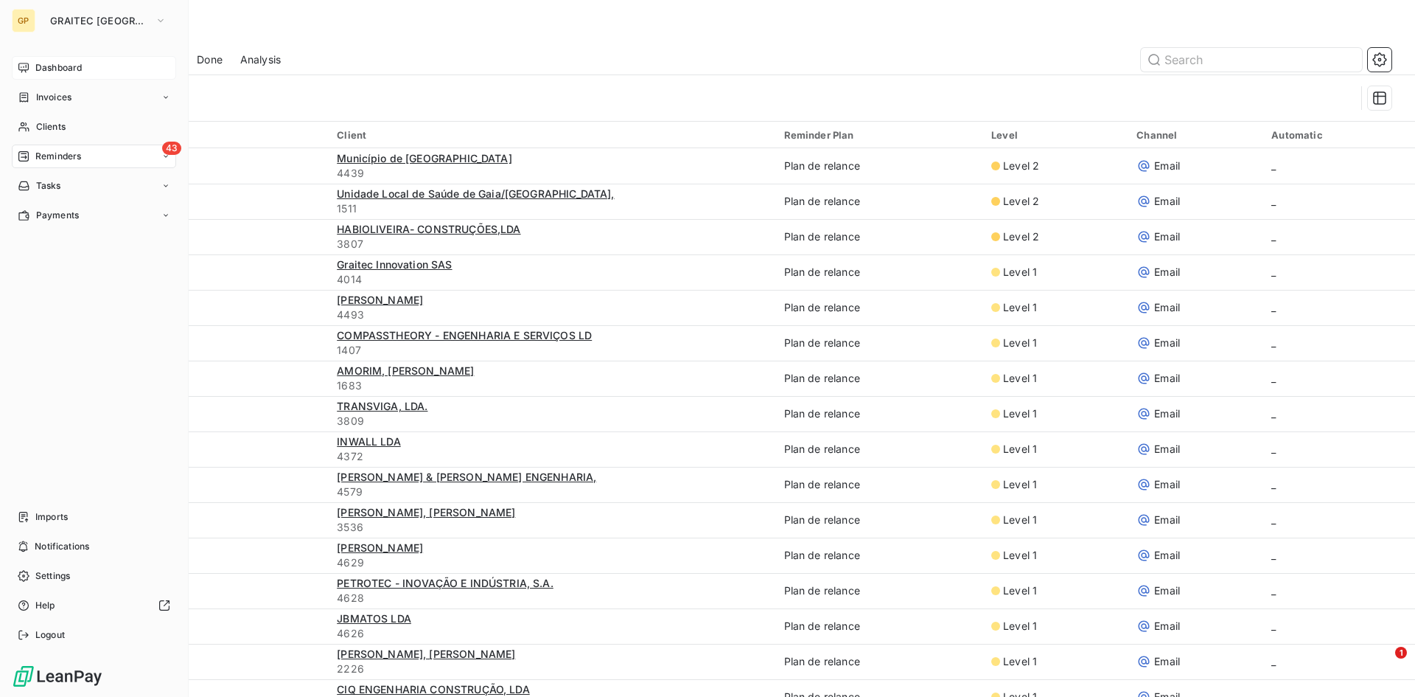
click at [31, 64] on div "Dashboard" at bounding box center [94, 68] width 164 height 24
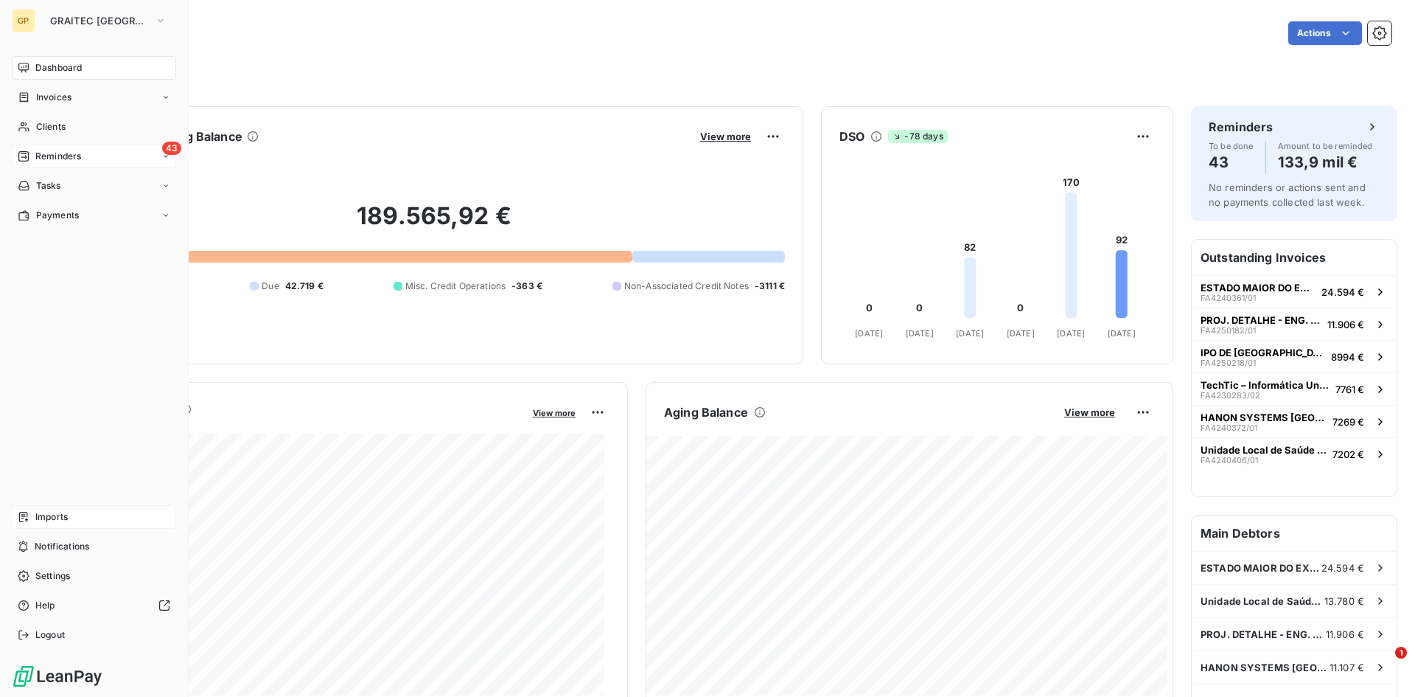
click at [33, 512] on div "Imports" at bounding box center [94, 517] width 164 height 24
click at [58, 505] on div "Imports" at bounding box center [94, 517] width 164 height 24
click at [58, 508] on div "Imports" at bounding box center [94, 517] width 164 height 24
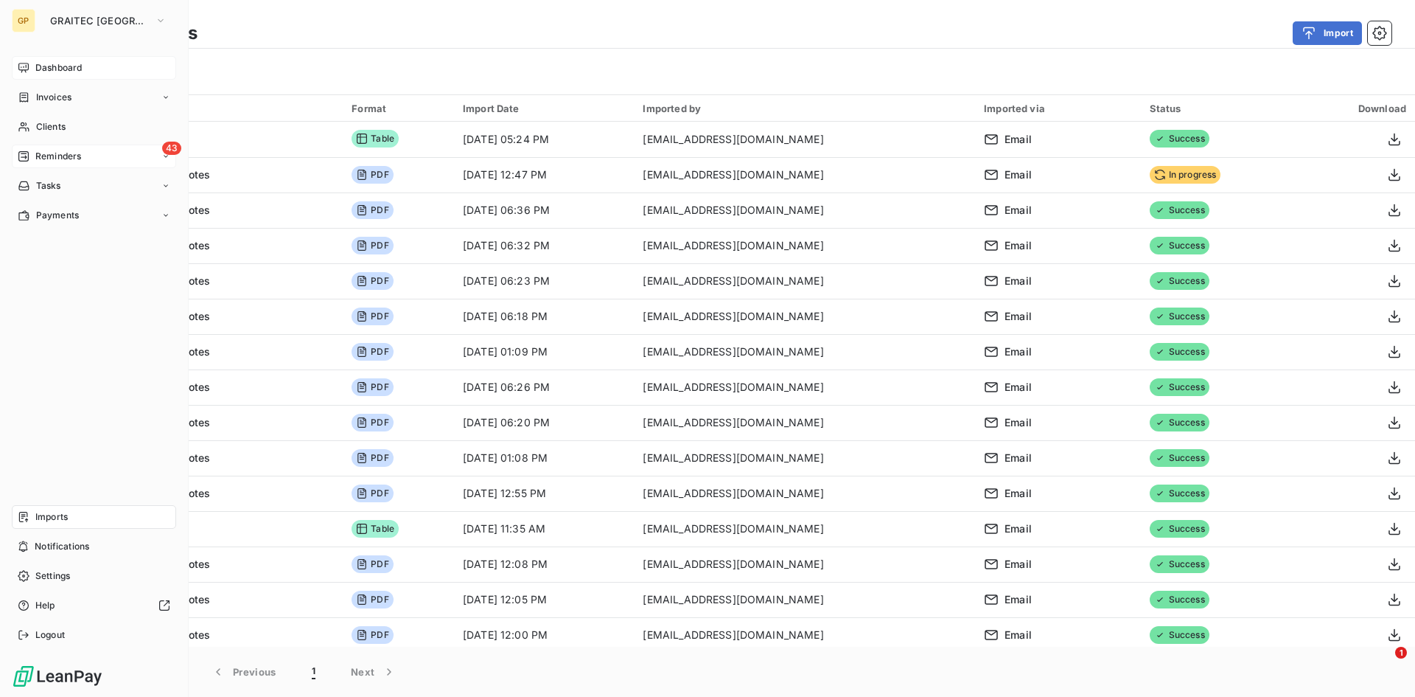
click at [32, 74] on div "Dashboard" at bounding box center [94, 68] width 164 height 24
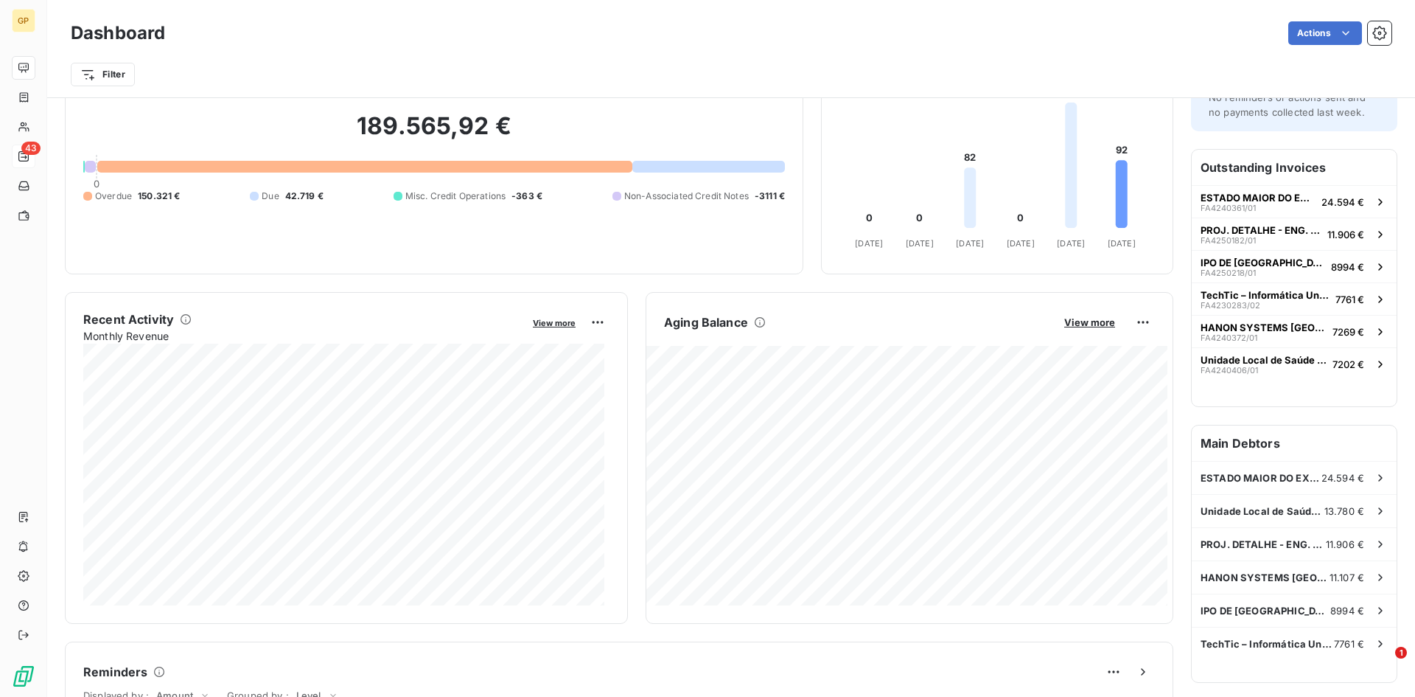
scroll to position [75, 0]
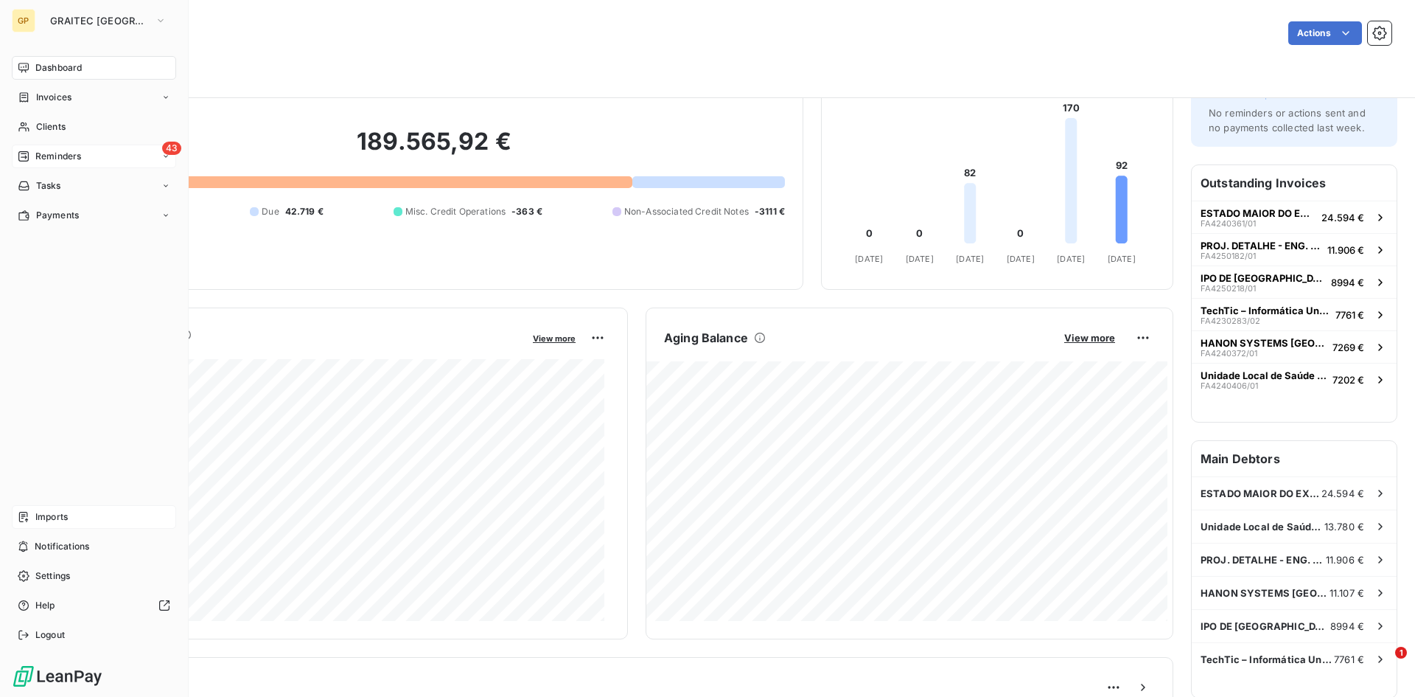
click at [39, 516] on span "Imports" at bounding box center [51, 516] width 32 height 13
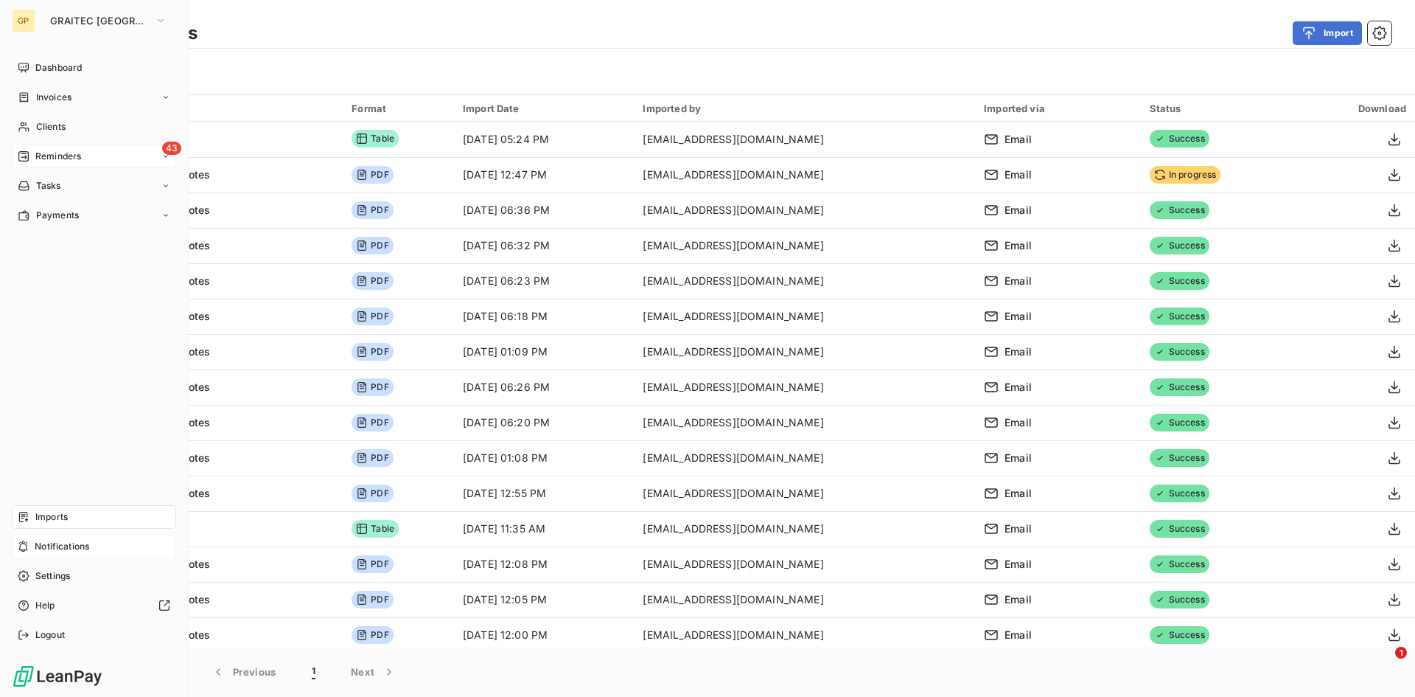
click at [35, 548] on span "Notifications" at bounding box center [62, 546] width 55 height 13
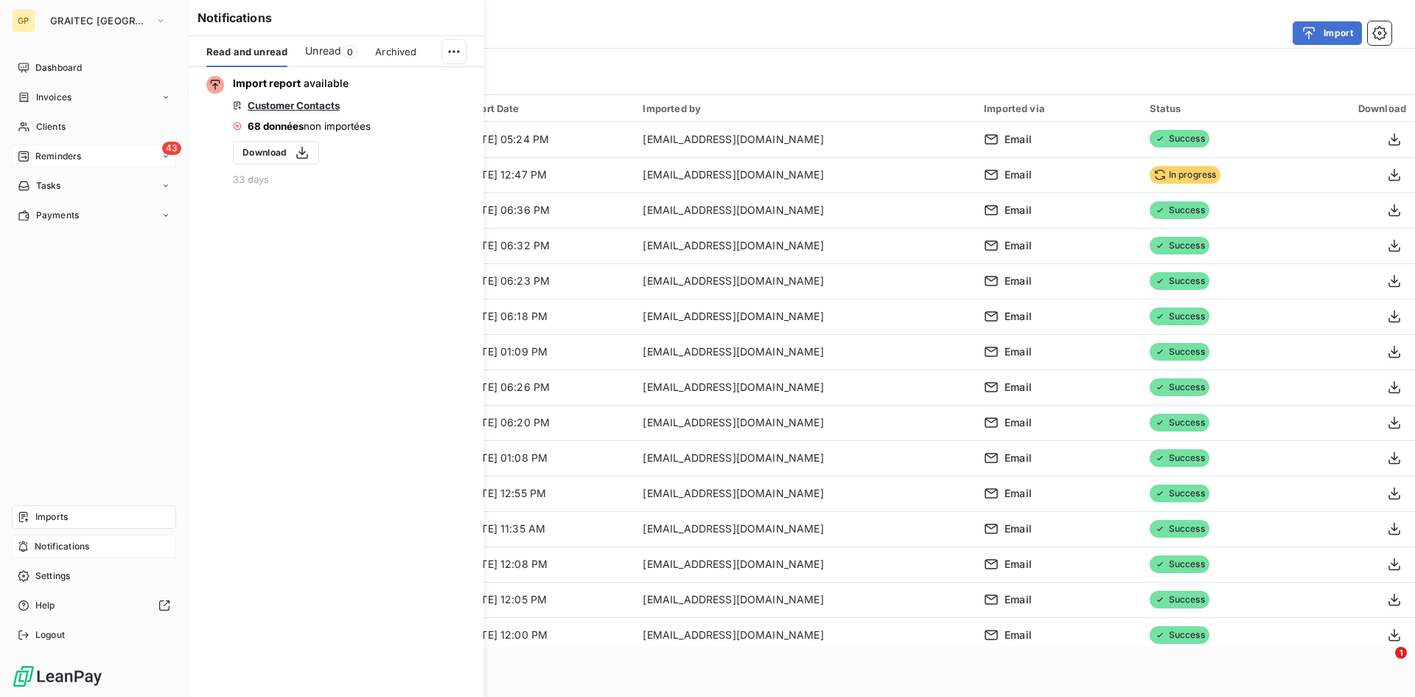
click at [43, 543] on span "Notifications" at bounding box center [62, 546] width 55 height 13
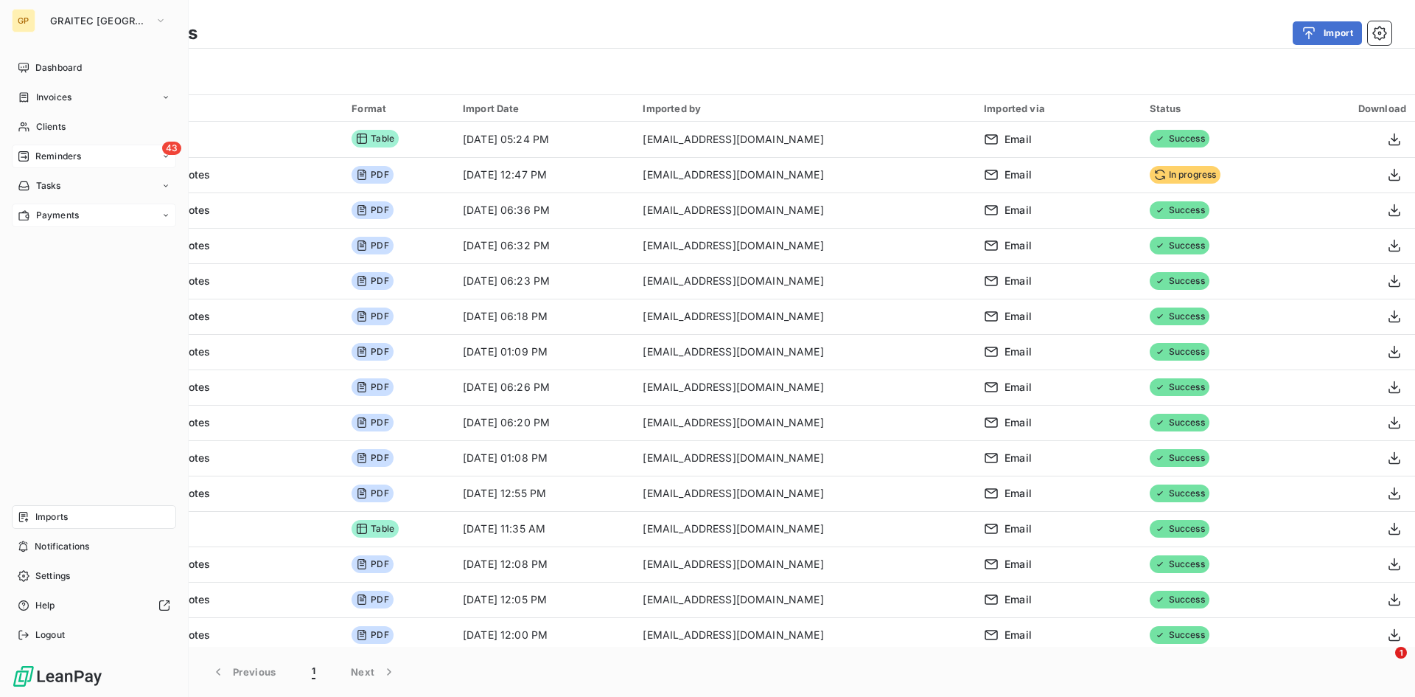
click at [69, 207] on div "Payments" at bounding box center [94, 215] width 164 height 24
click at [83, 237] on div "Payments received" at bounding box center [102, 245] width 147 height 24
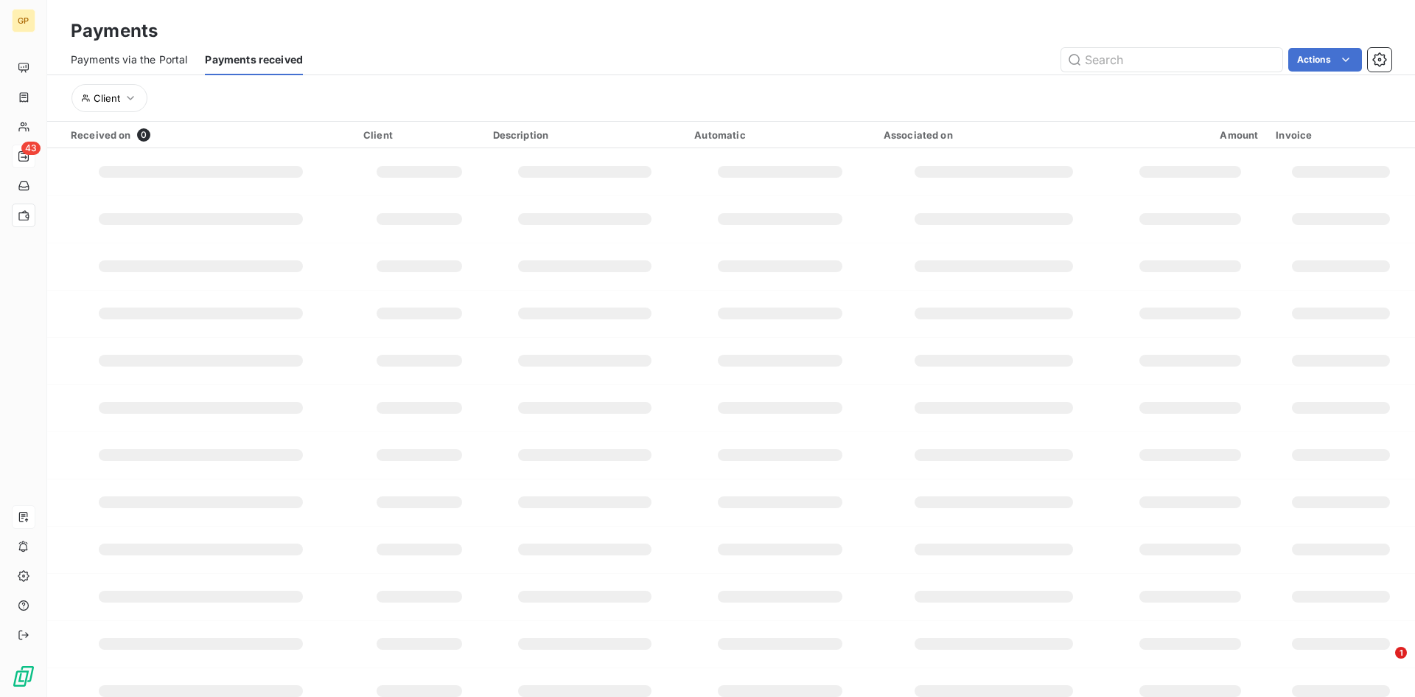
click at [146, 63] on span "Payments via the Portal" at bounding box center [129, 59] width 116 height 15
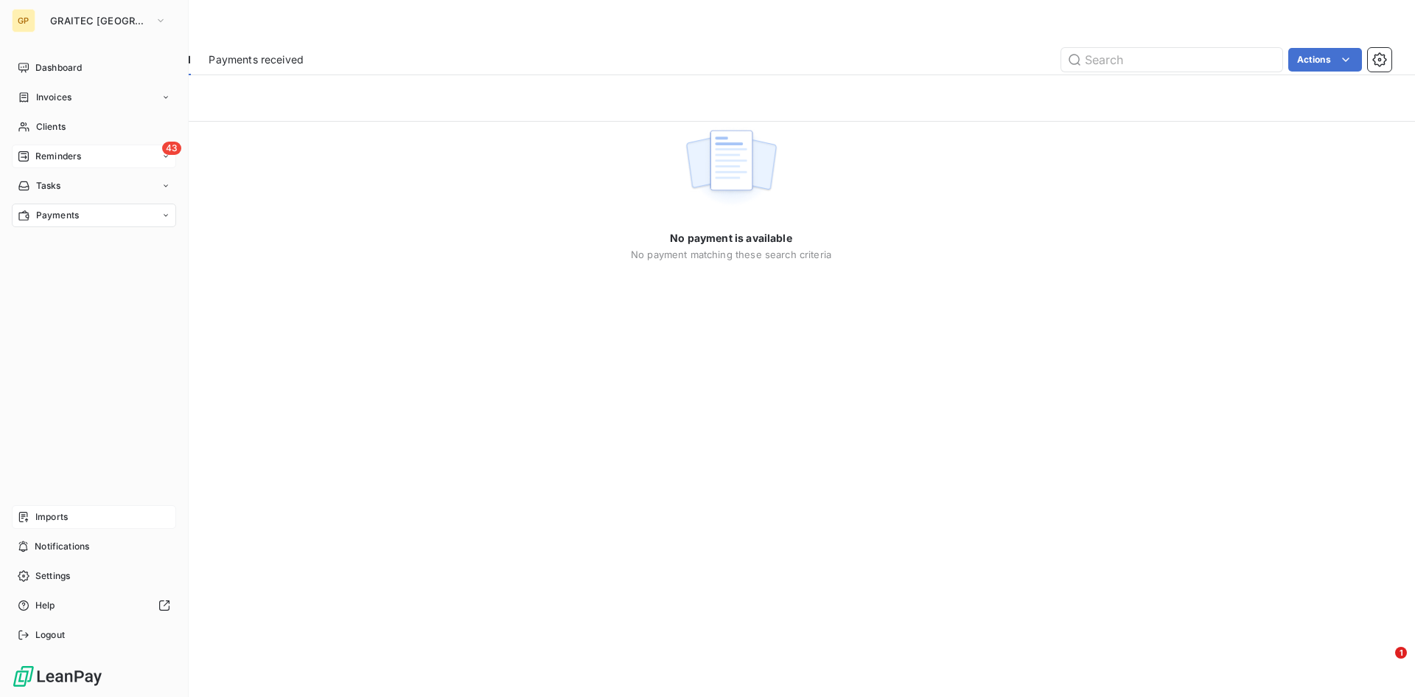
click at [29, 214] on div "Payments" at bounding box center [48, 215] width 61 height 13
click at [78, 260] on nav "Payments received Payments via the Portal" at bounding box center [102, 259] width 147 height 53
click at [139, 226] on div "Payments" at bounding box center [94, 215] width 164 height 24
click at [116, 214] on div "Payments" at bounding box center [94, 215] width 164 height 24
click at [86, 241] on span "Payments received" at bounding box center [76, 244] width 83 height 13
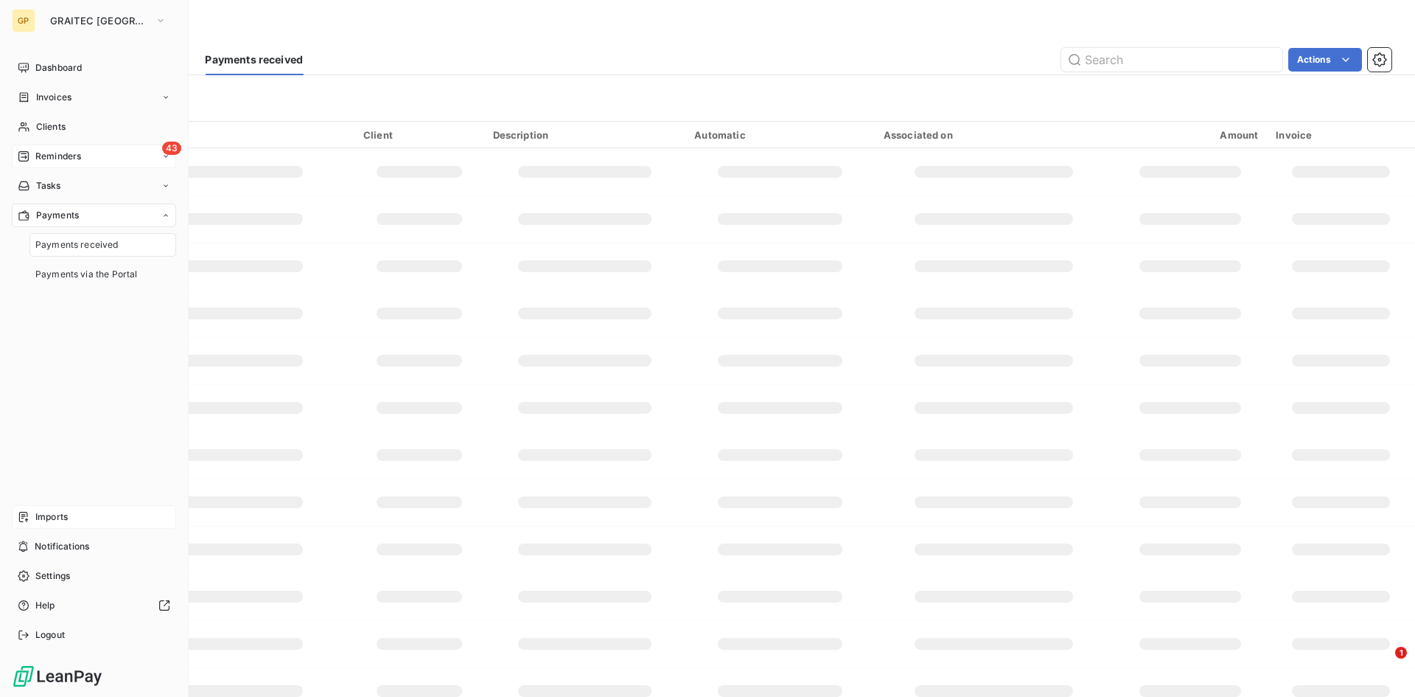
click at [529, 196] on td at bounding box center [585, 218] width 202 height 47
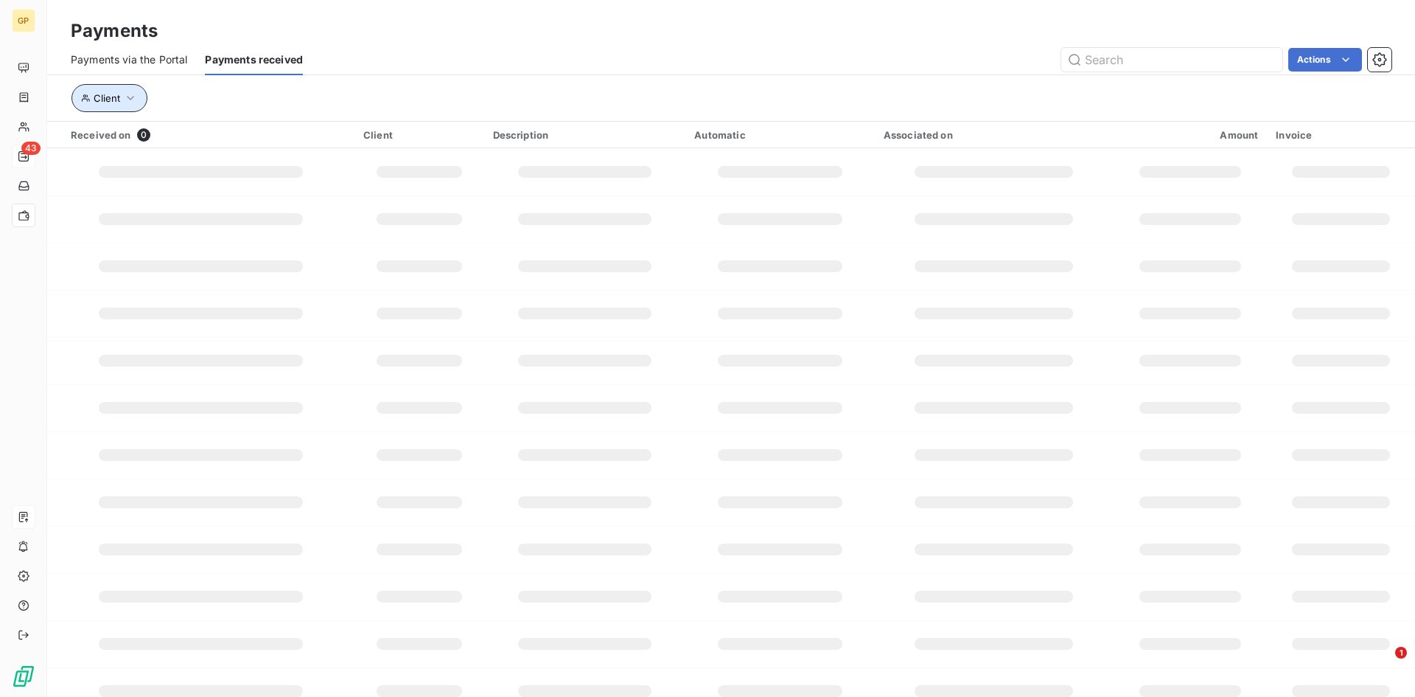
click at [132, 85] on button "Client" at bounding box center [109, 98] width 76 height 28
click at [156, 133] on span "Contains" at bounding box center [149, 136] width 44 height 13
click at [486, 220] on td at bounding box center [585, 218] width 202 height 47
click at [1368, 89] on button "button" at bounding box center [1380, 98] width 24 height 24
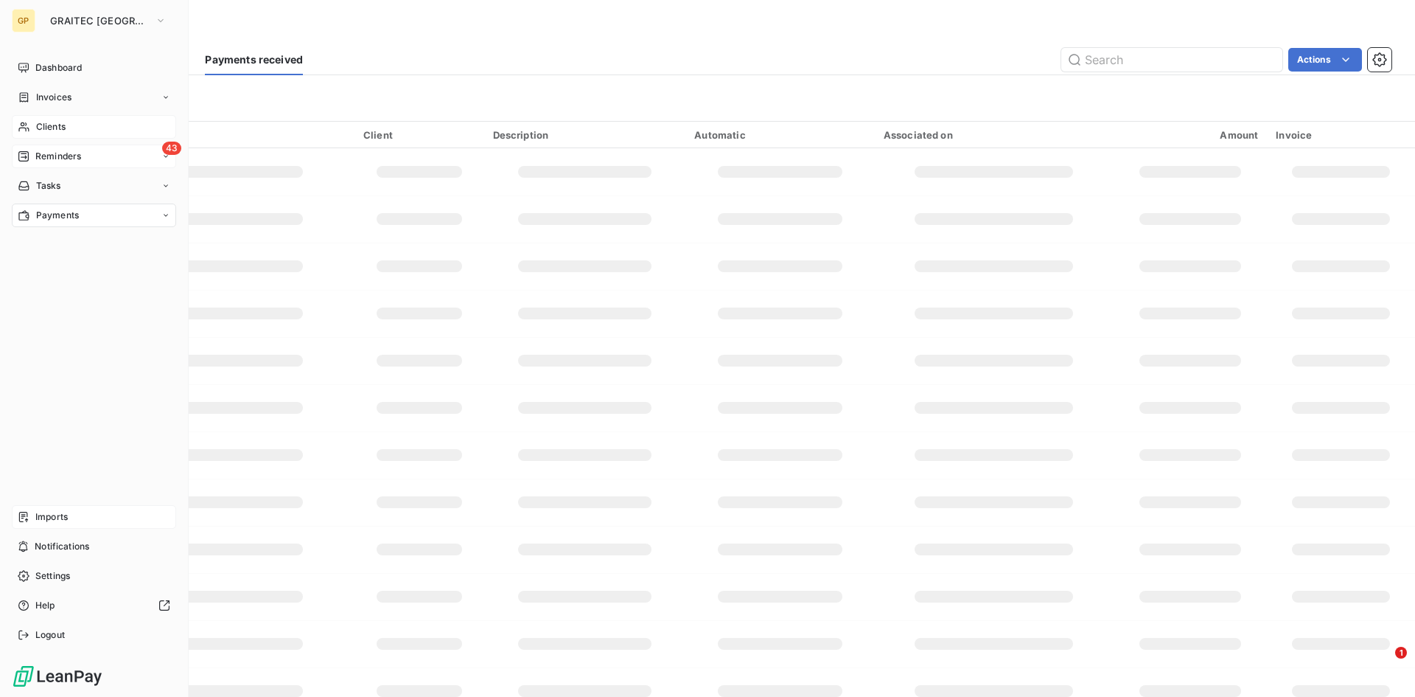
click at [112, 126] on div "Clients" at bounding box center [94, 127] width 164 height 24
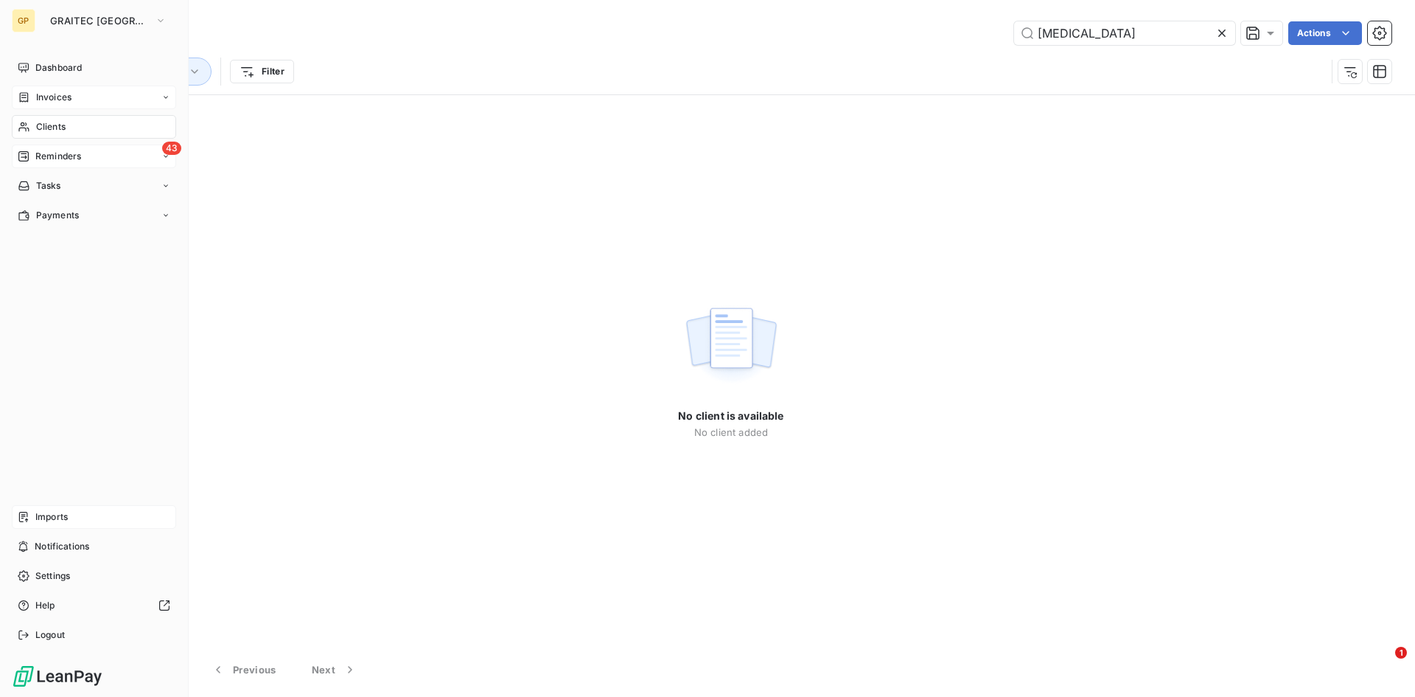
click at [101, 101] on div "Invoices" at bounding box center [94, 98] width 164 height 24
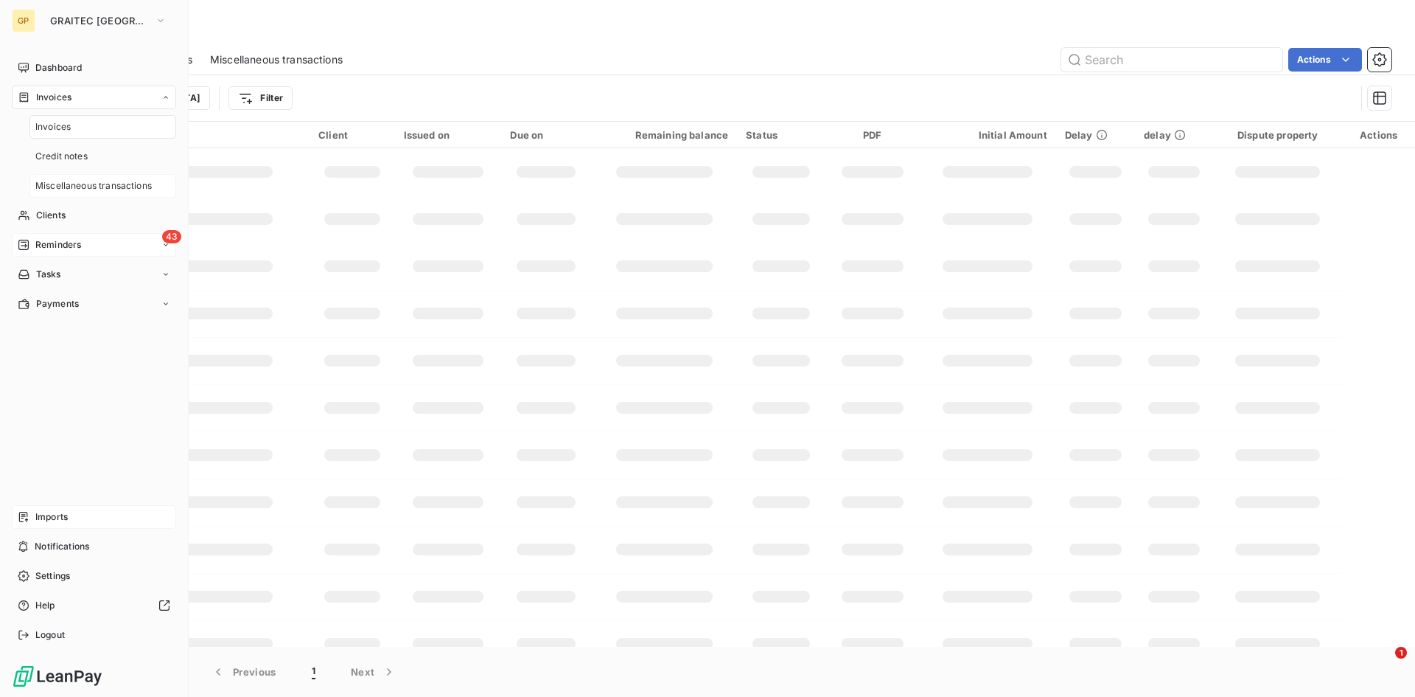
click at [114, 174] on div "Miscellaneous transactions" at bounding box center [102, 186] width 147 height 24
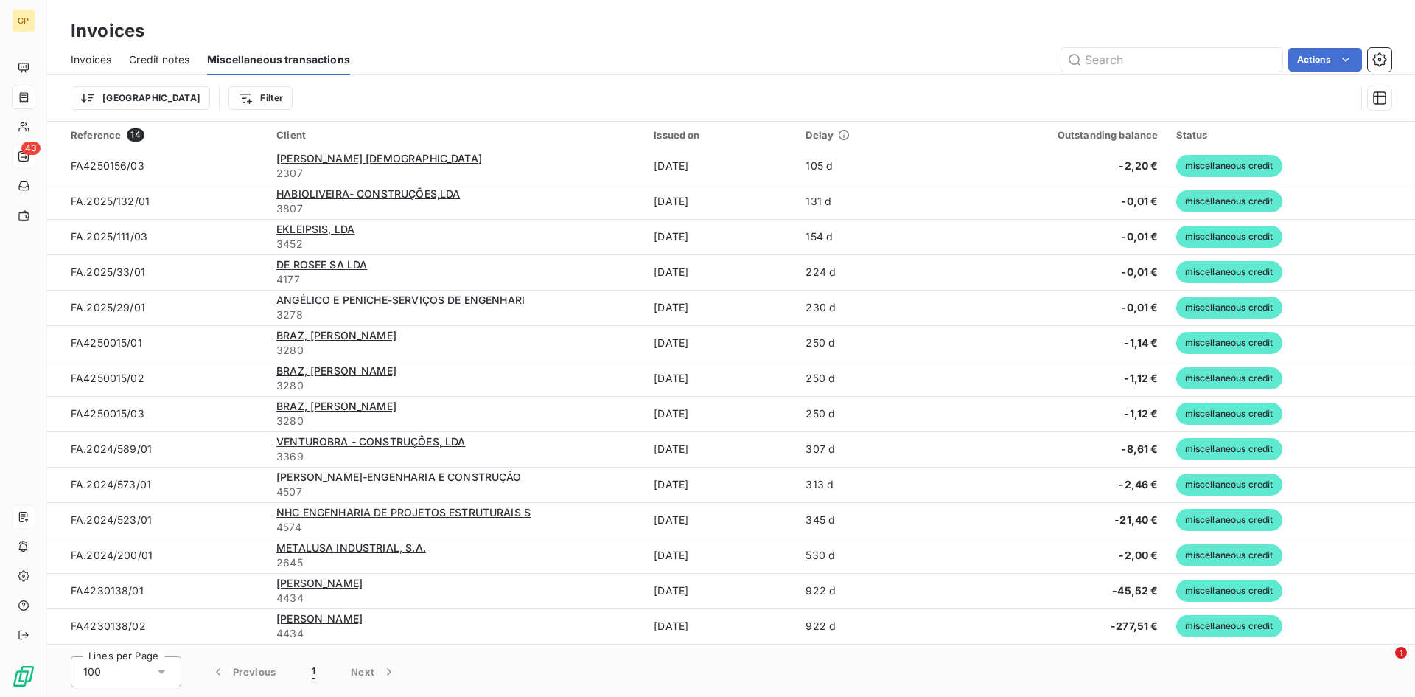
click at [164, 53] on span "Credit notes" at bounding box center [159, 59] width 60 height 15
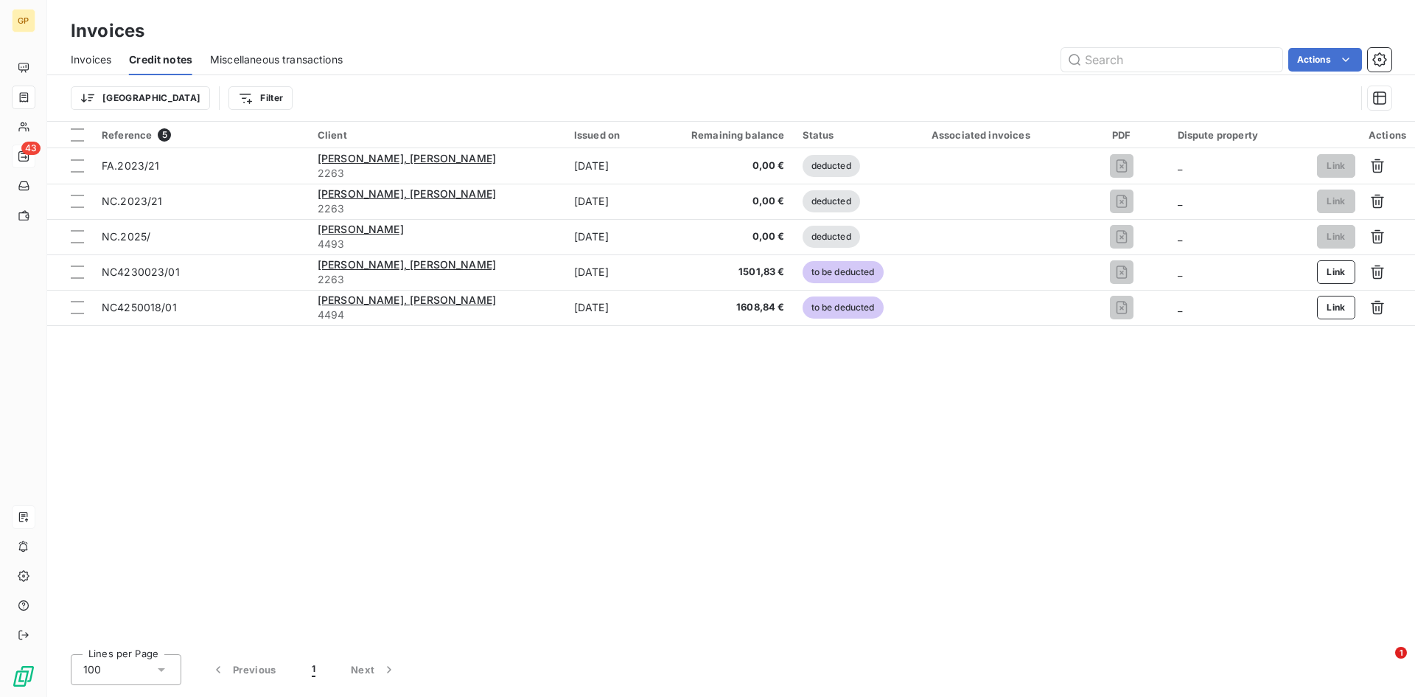
click at [100, 57] on span "Invoices" at bounding box center [91, 59] width 41 height 15
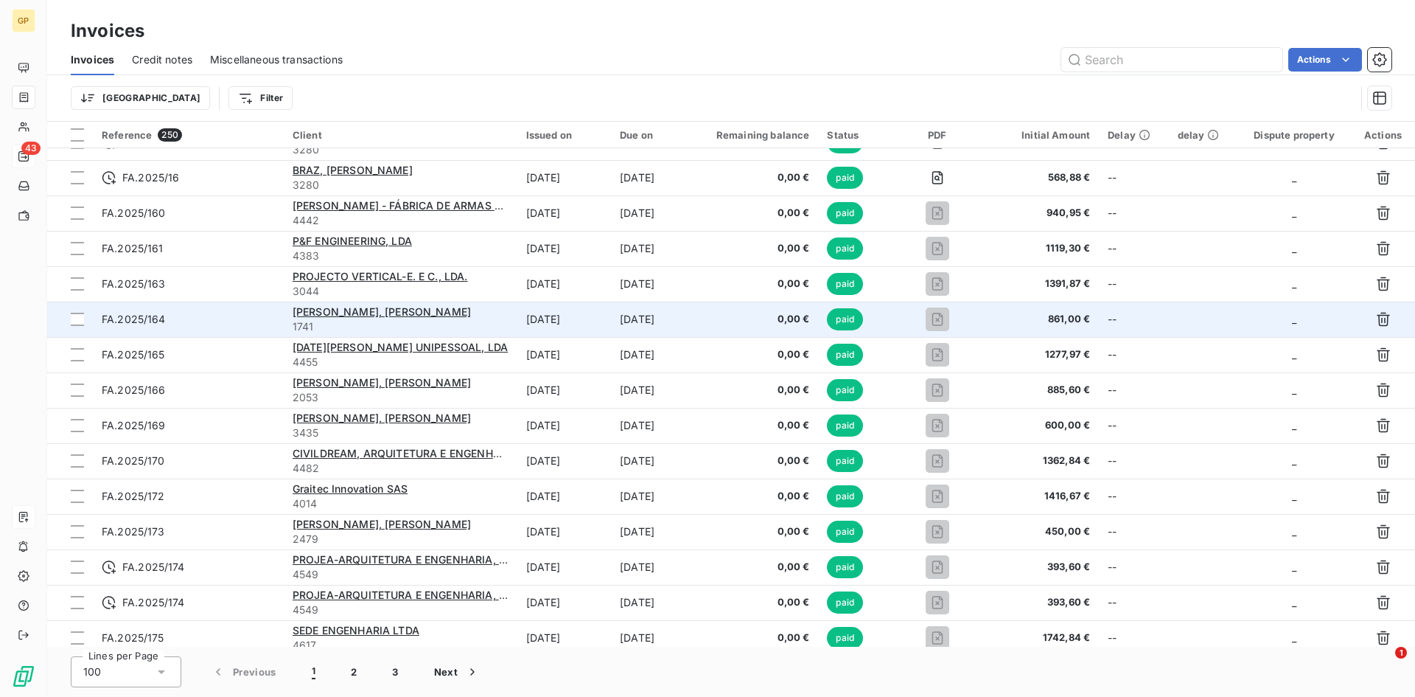
scroll to position [2727, 0]
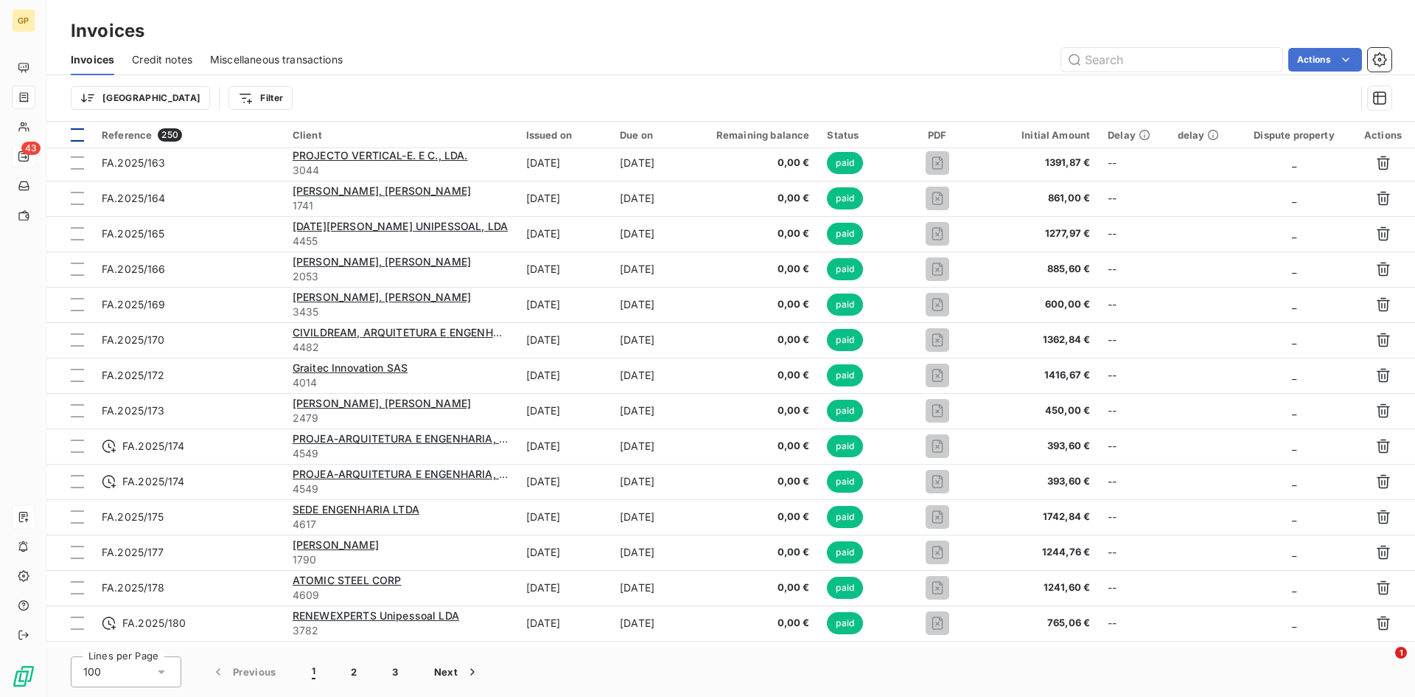
click at [77, 139] on div at bounding box center [77, 134] width 13 height 13
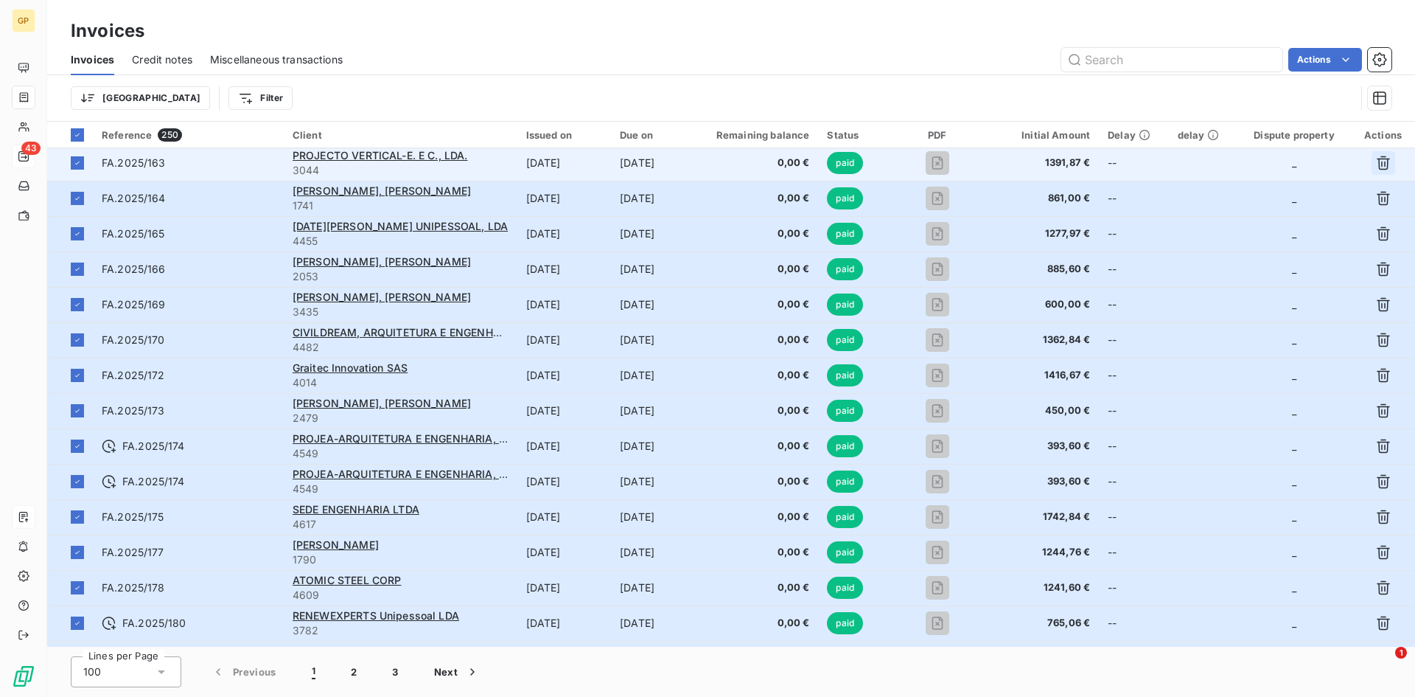
click at [1381, 161] on icon "button" at bounding box center [1383, 163] width 15 height 15
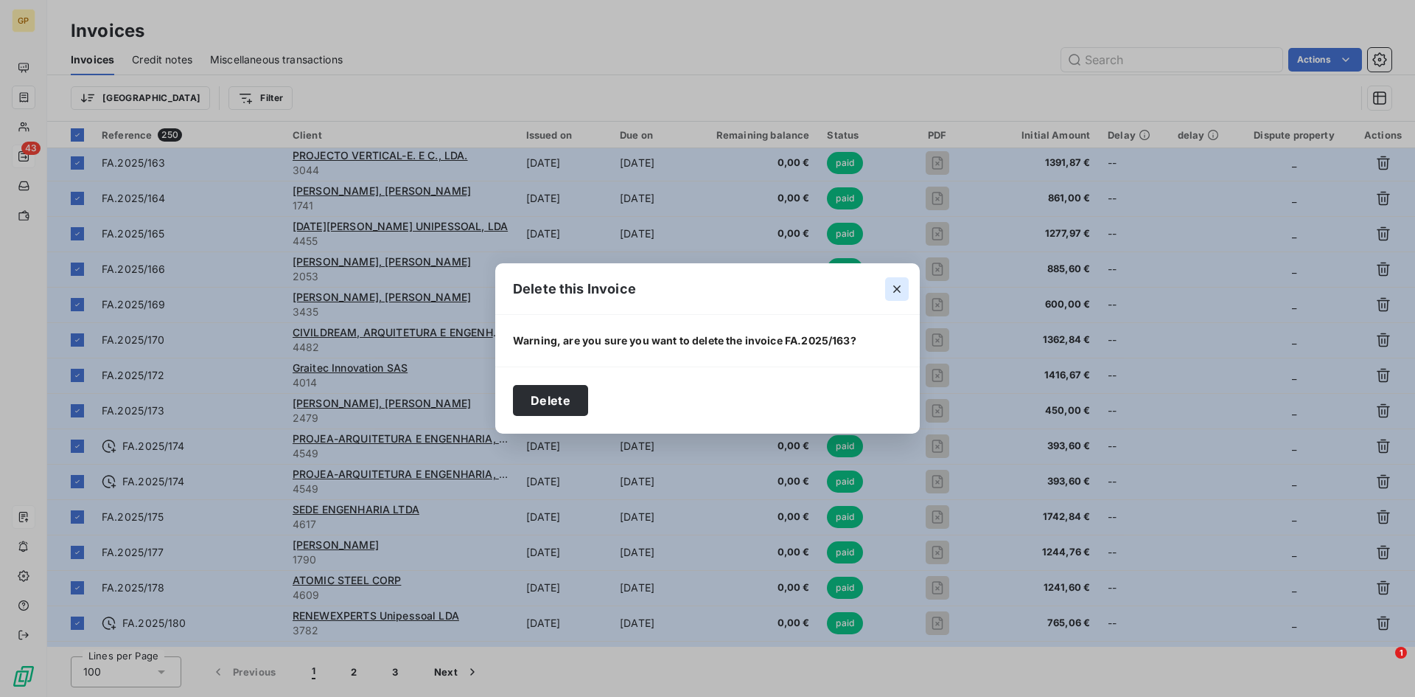
click at [898, 284] on icon "button" at bounding box center [897, 289] width 15 height 15
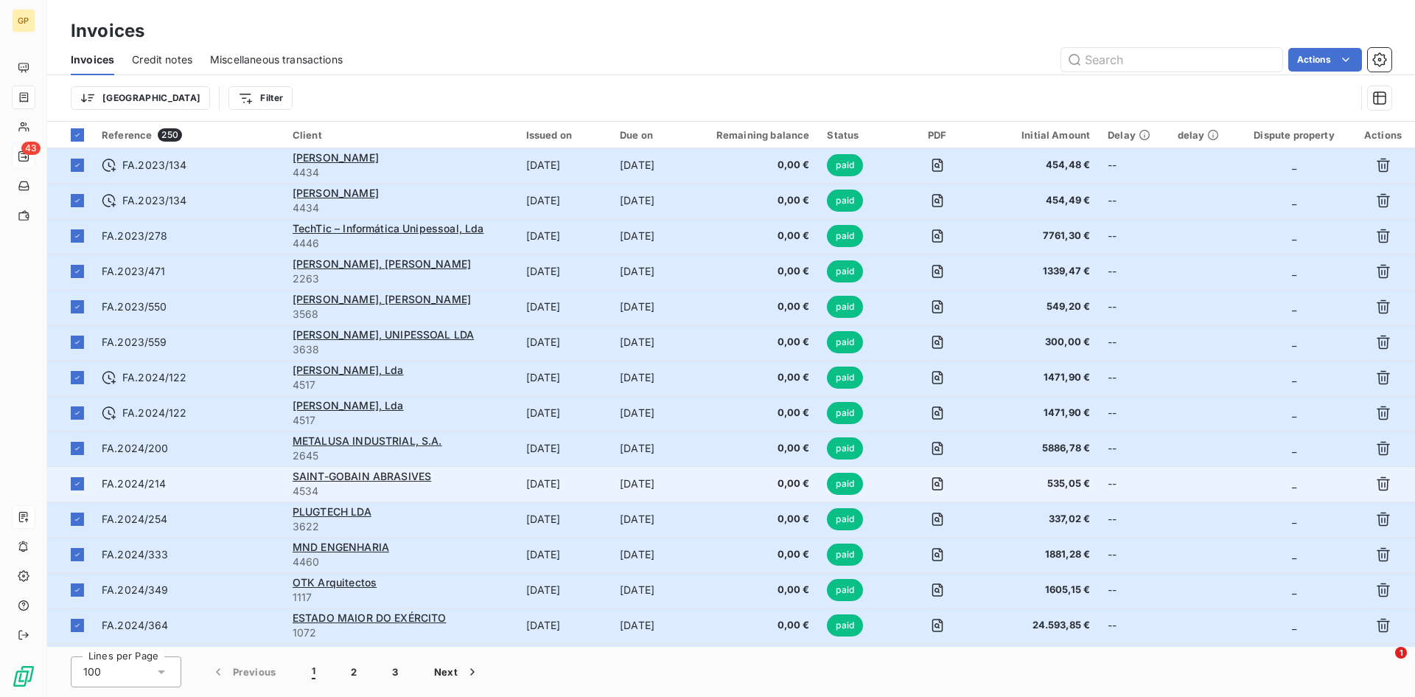
scroll to position [0, 0]
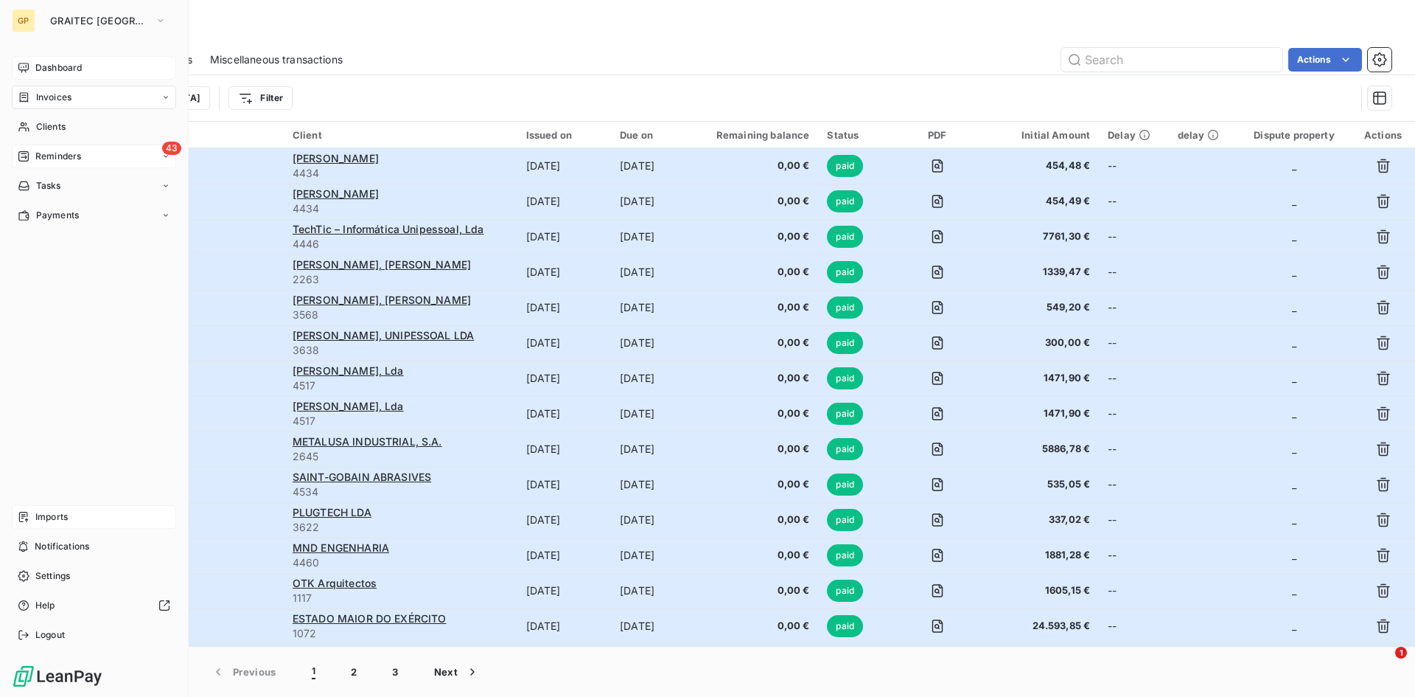
click at [43, 71] on span "Dashboard" at bounding box center [58, 67] width 46 height 13
